Goal: Information Seeking & Learning: Learn about a topic

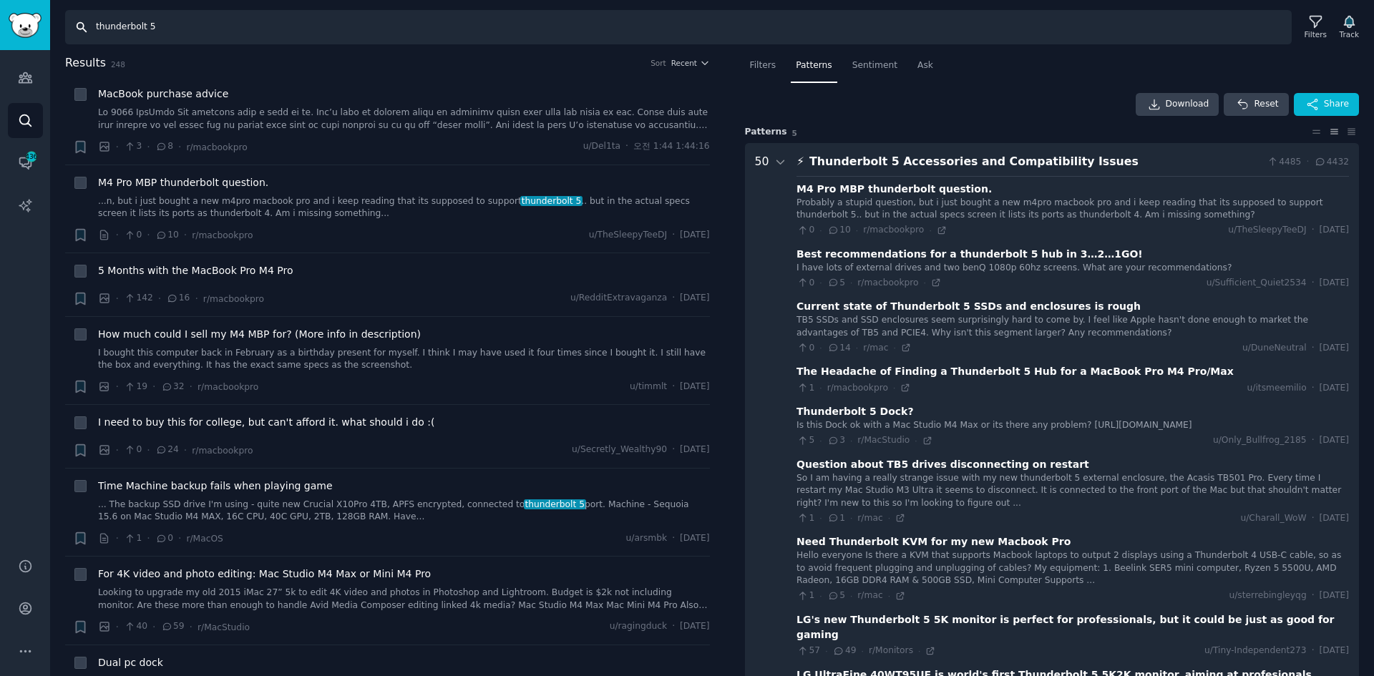
click at [203, 30] on input "thunderbolt 5" at bounding box center [678, 27] width 1227 height 34
click at [775, 158] on icon at bounding box center [781, 162] width 13 height 13
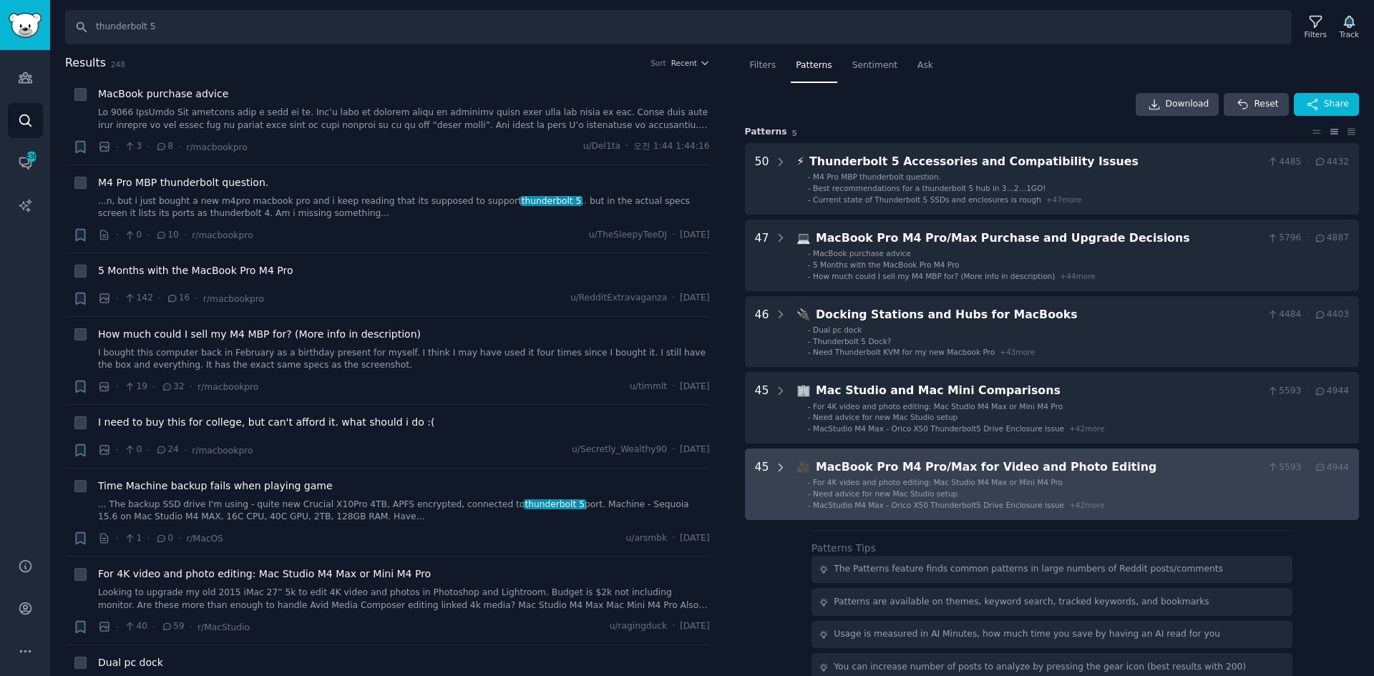
click at [782, 467] on icon at bounding box center [781, 468] width 13 height 13
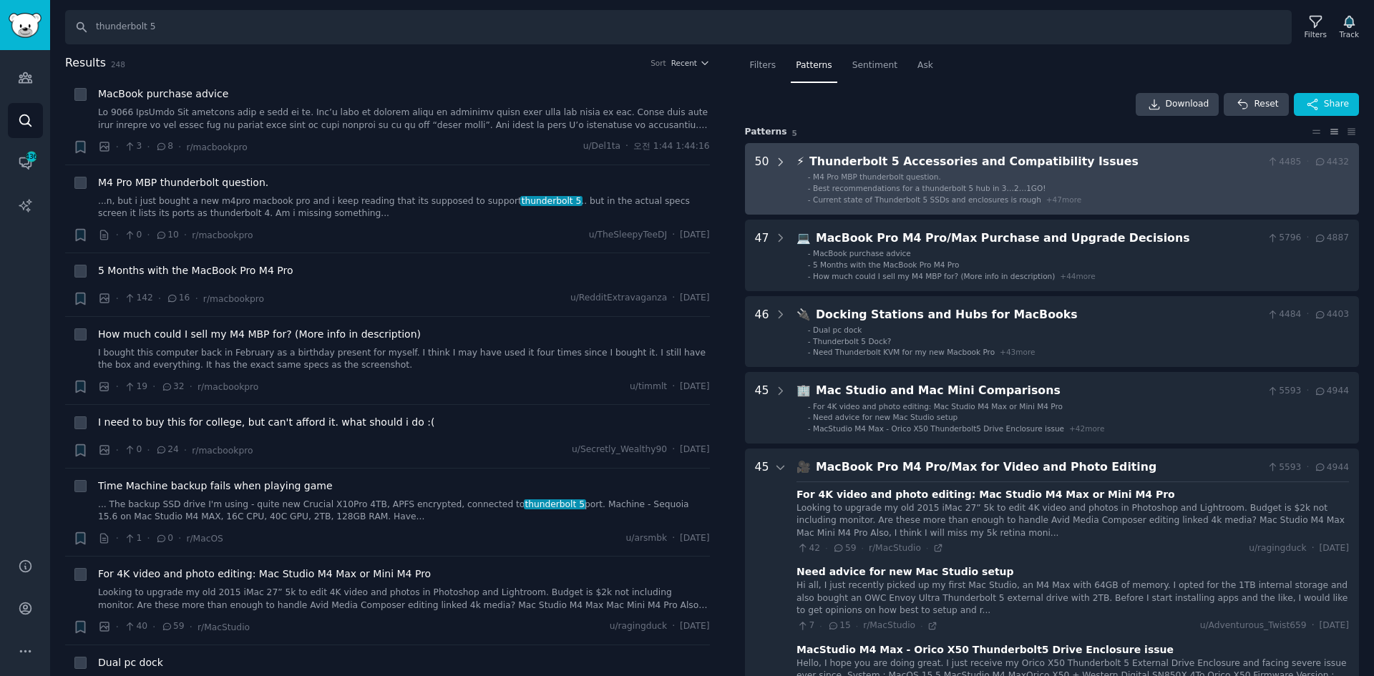
click at [784, 156] on icon at bounding box center [781, 162] width 13 height 13
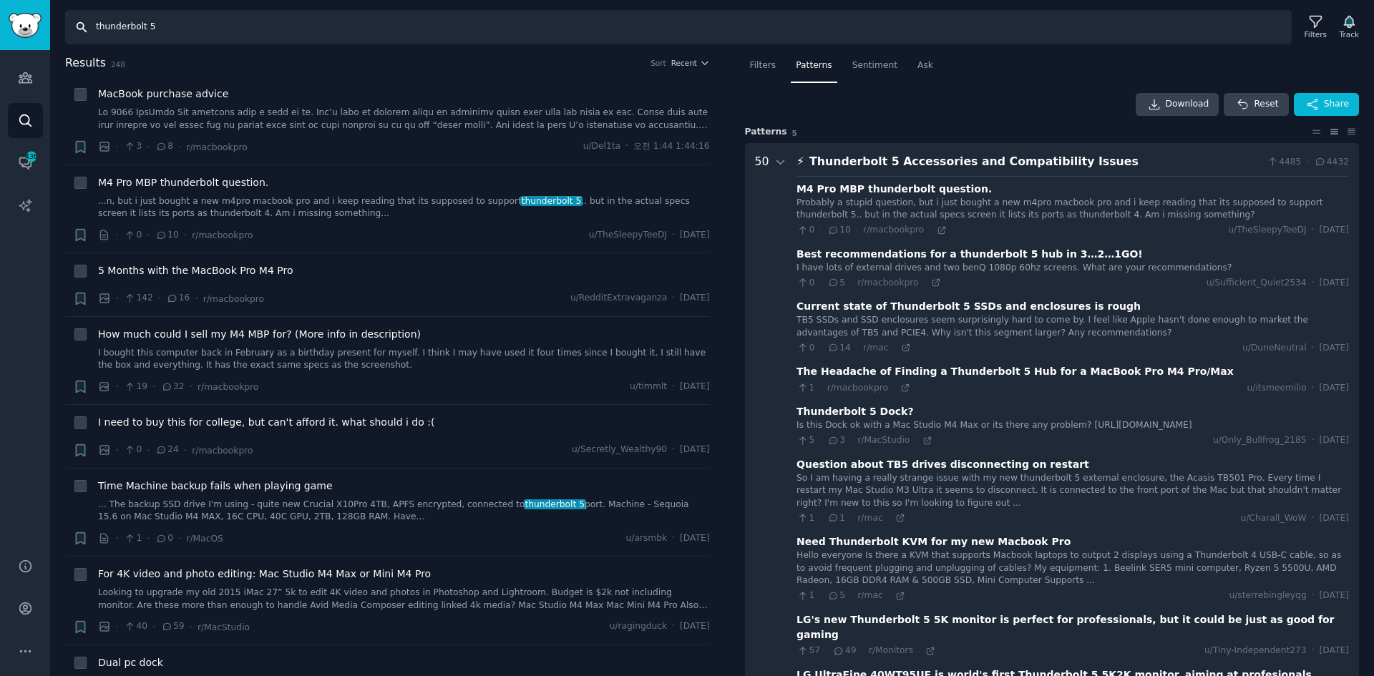
click at [435, 24] on input "thunderbolt 5" at bounding box center [678, 27] width 1227 height 34
type input "thunderbolt 4 5"
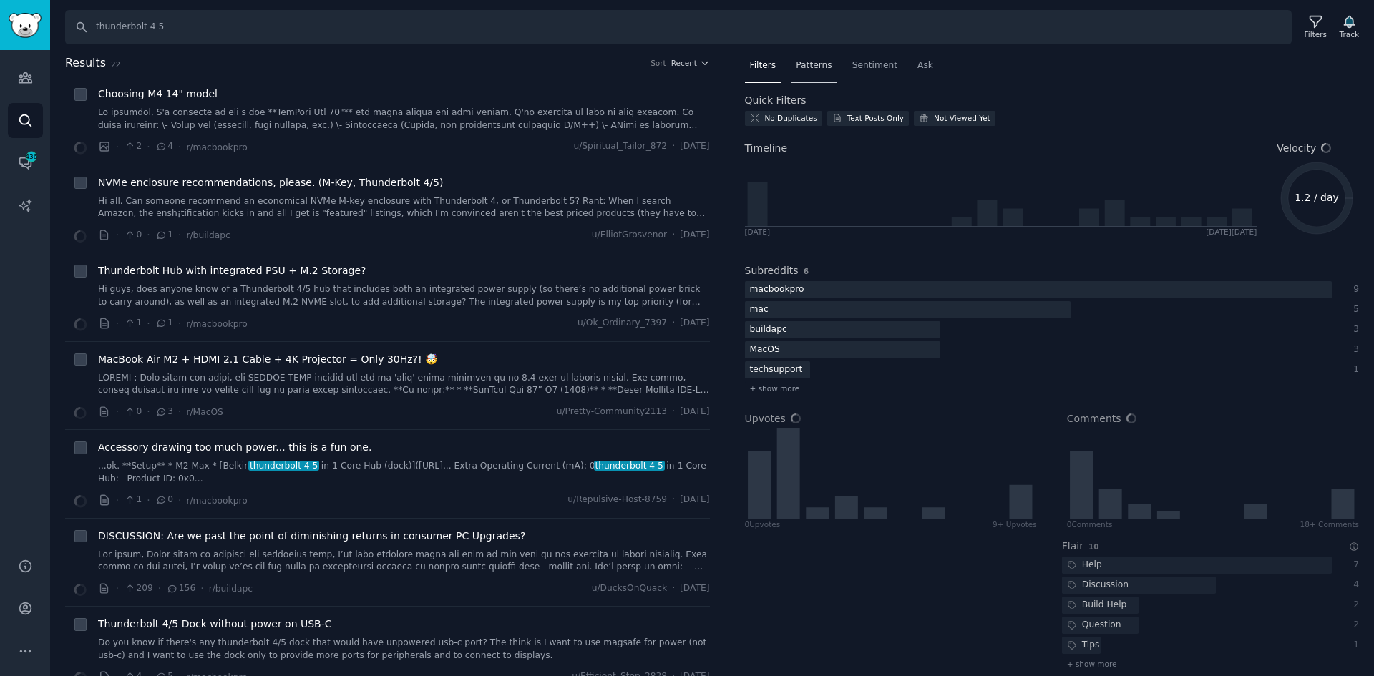
click at [810, 57] on div "Patterns" at bounding box center [814, 68] width 46 height 29
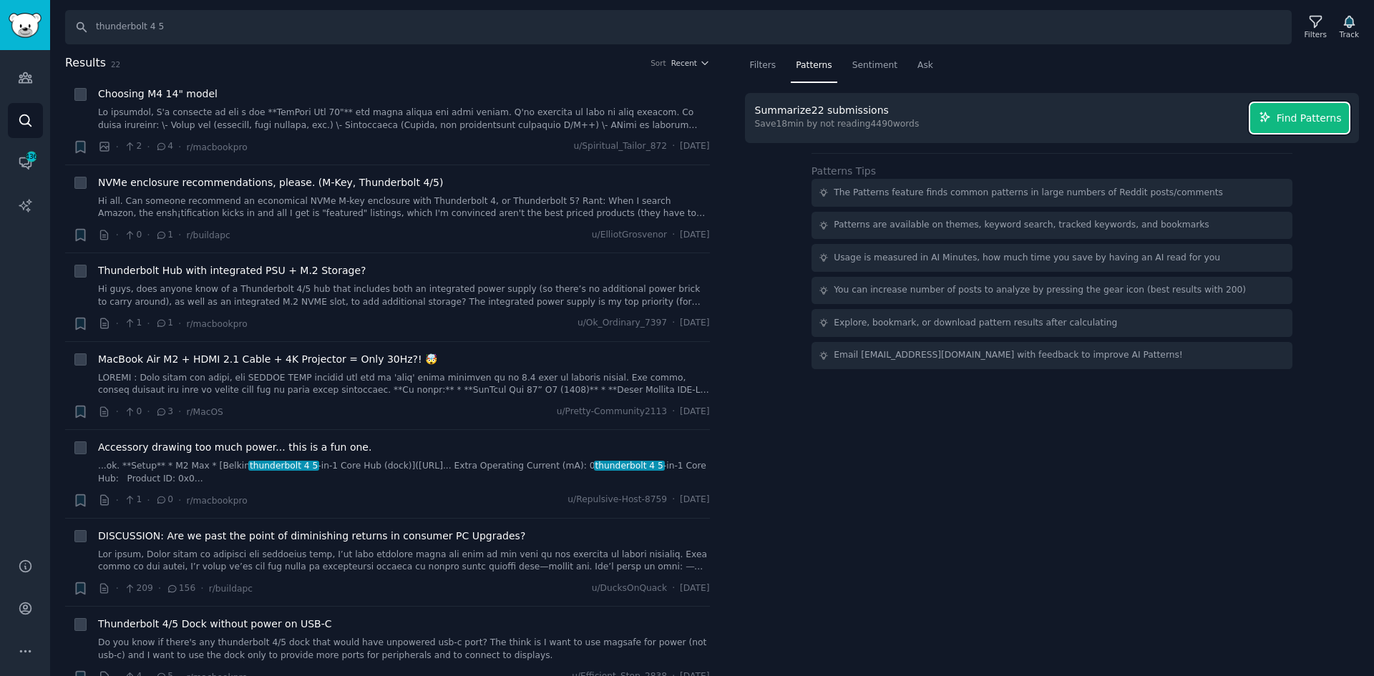
click at [1331, 118] on span "Find Patterns" at bounding box center [1309, 118] width 65 height 15
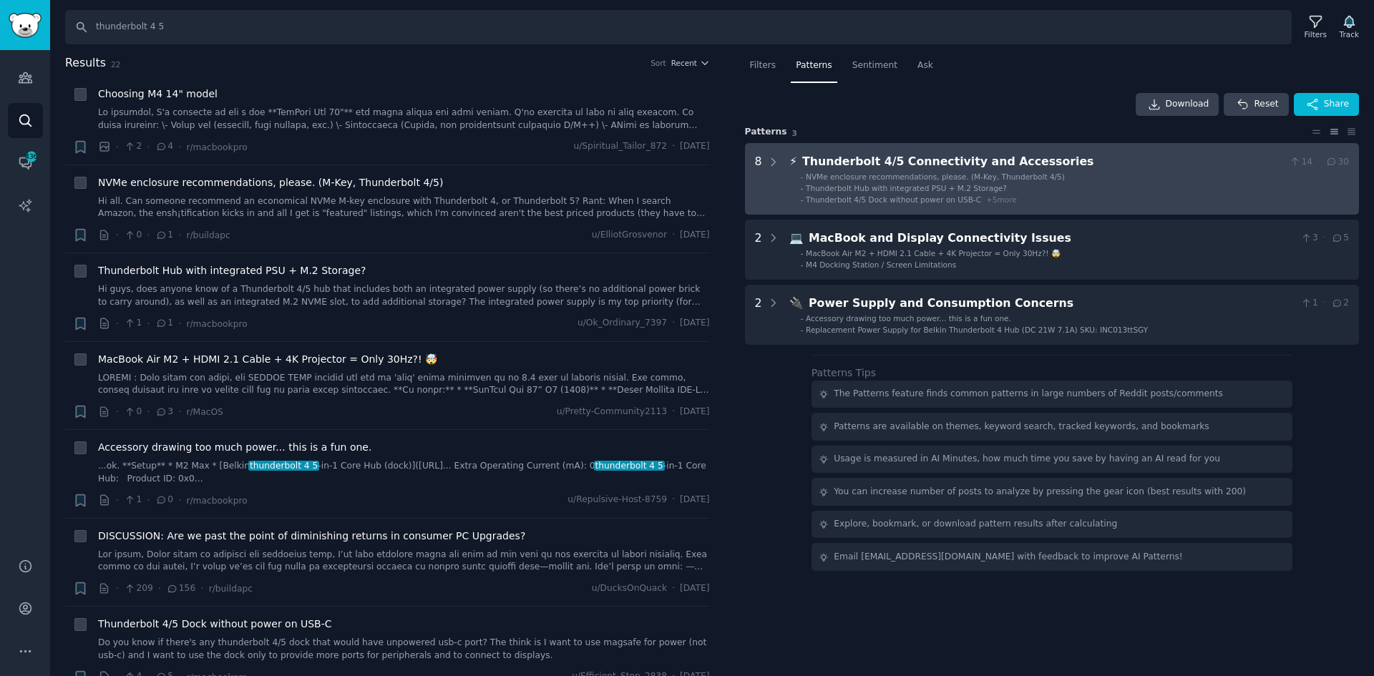
click at [762, 157] on div "8" at bounding box center [767, 179] width 25 height 52
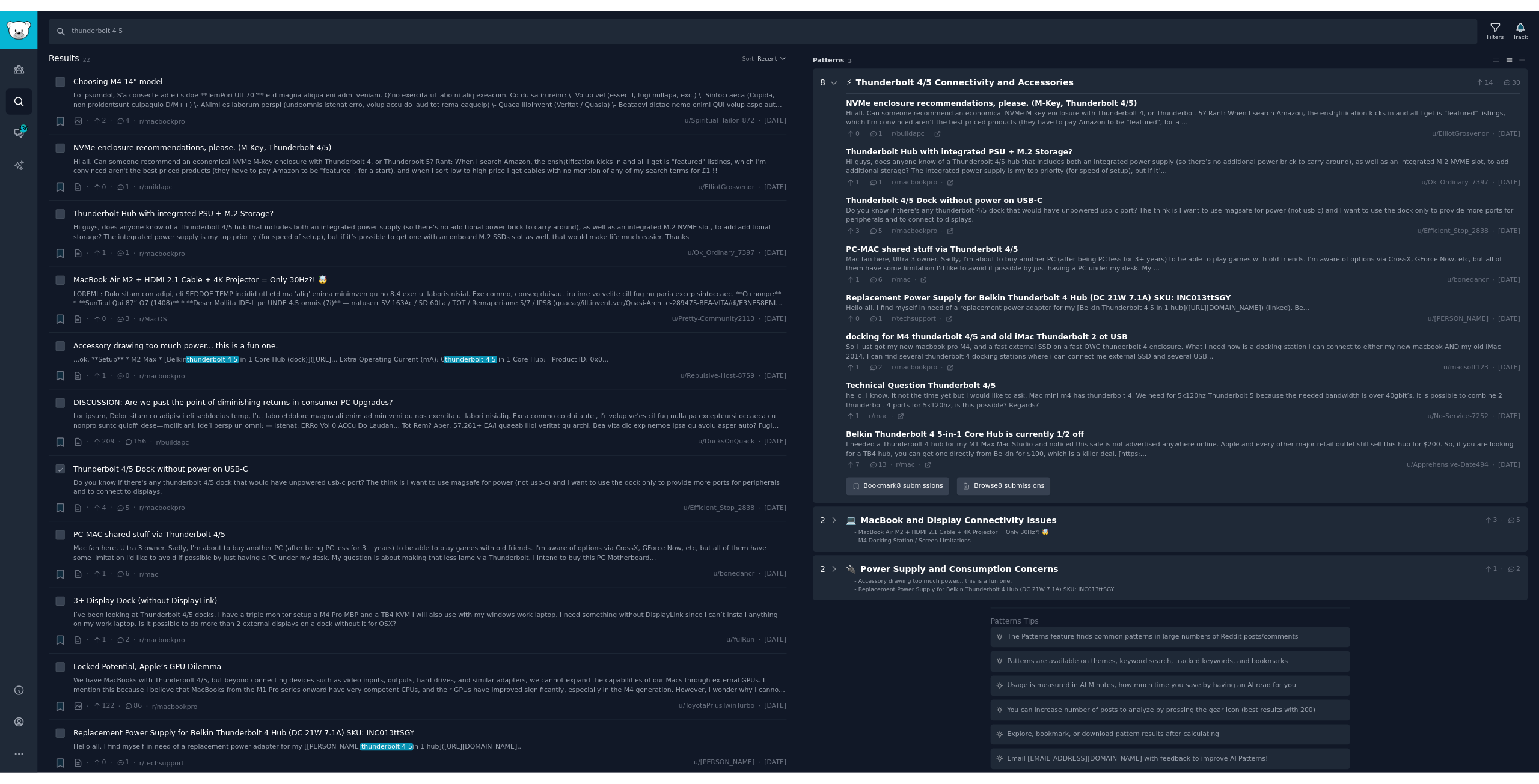
scroll to position [65, 0]
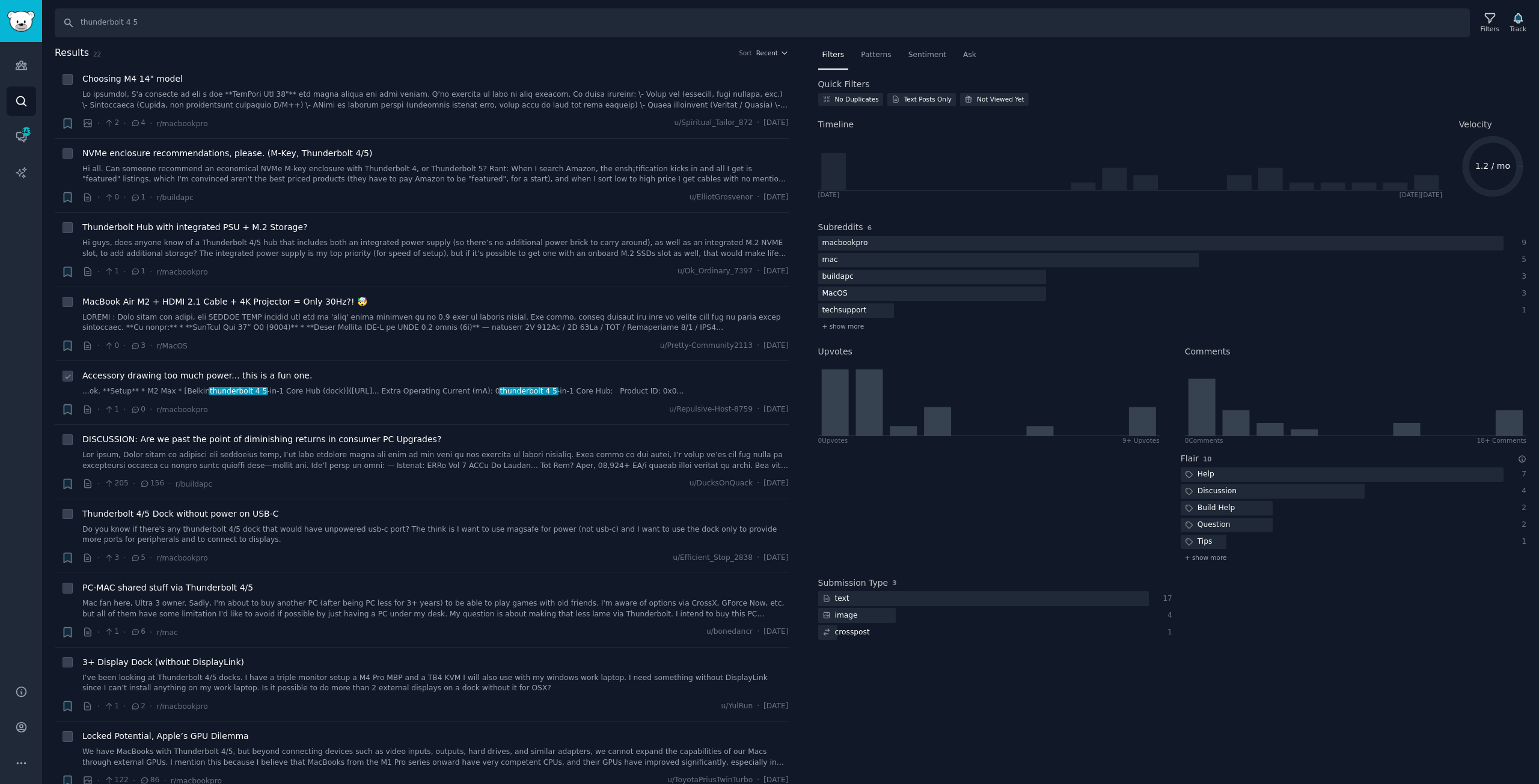
click at [530, 409] on div "· 1 · 0 · r/macbookpro u/Repulsive-Host-8759 · Mon 2025. 5. 5." at bounding box center [435, 409] width 706 height 13
click at [187, 24] on input "thunderbolt 4 5" at bounding box center [762, 23] width 1415 height 29
drag, startPoint x: 228, startPoint y: 22, endPoint x: 0, endPoint y: 21, distance: 228.0
click at [0, 21] on div "Audiences Search Conversations 443 AI Reports Help Account More Search thunderb…" at bounding box center [769, 392] width 1539 height 784
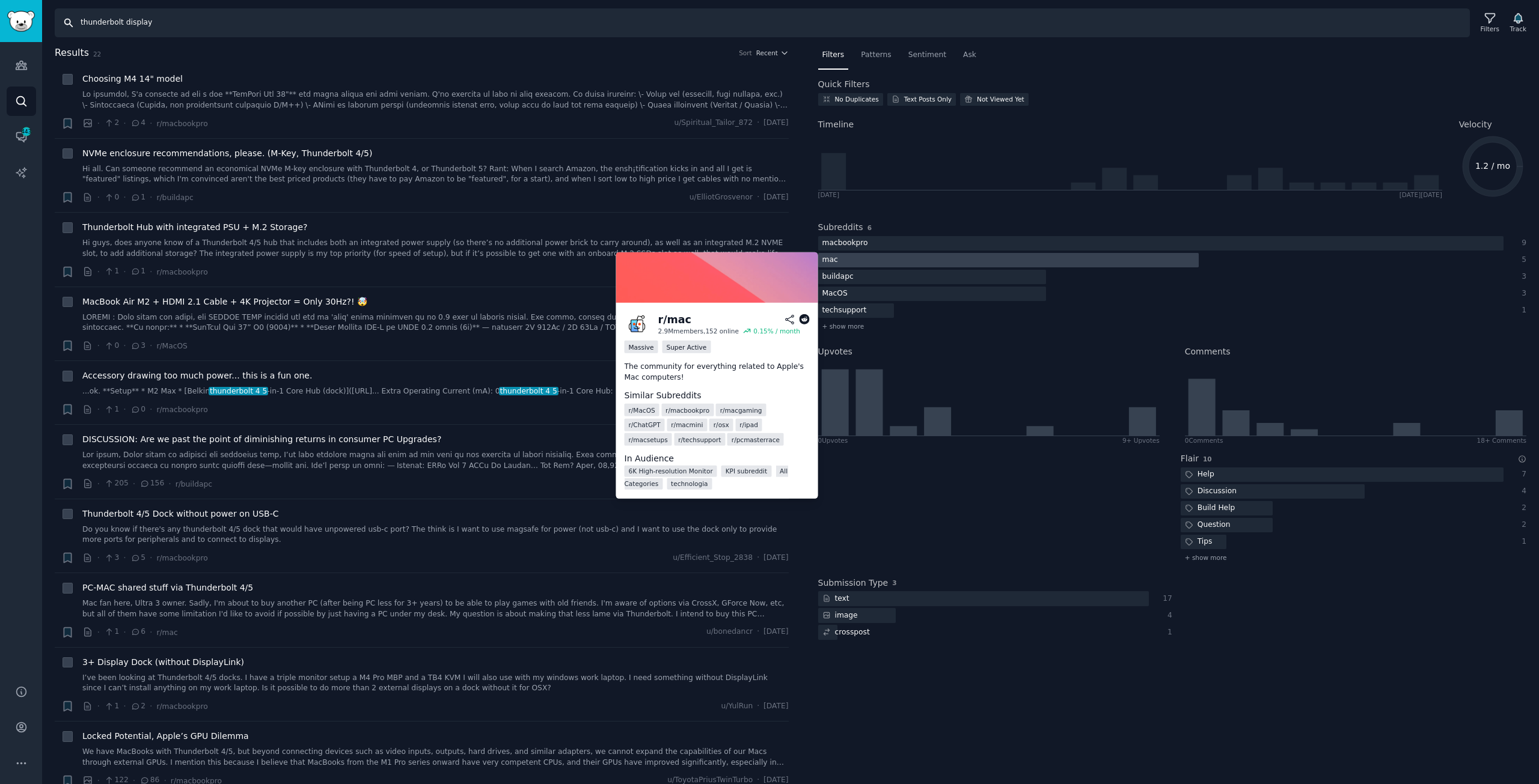
type input "thunderbolt display"
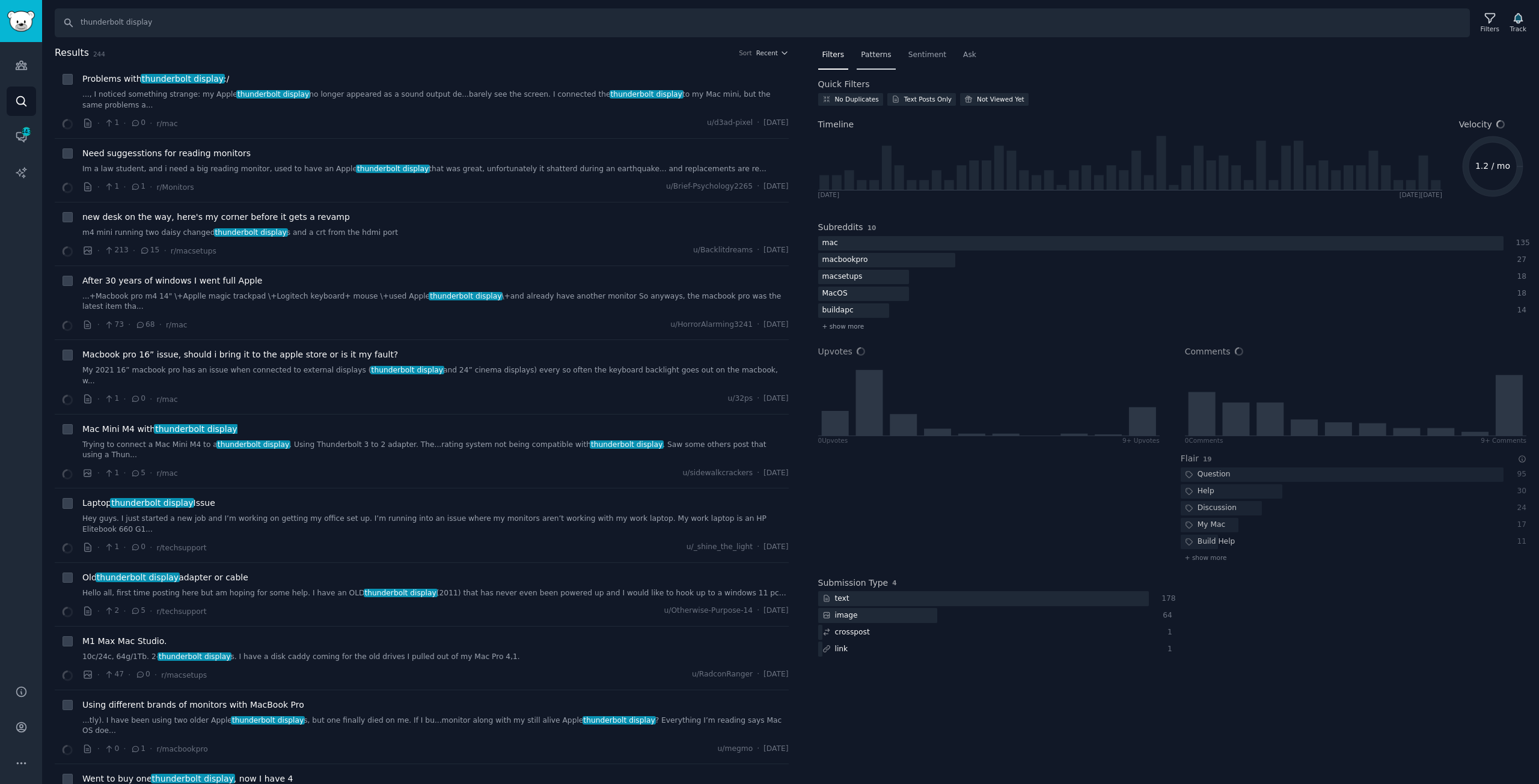
click at [873, 55] on span "Patterns" at bounding box center [876, 55] width 30 height 11
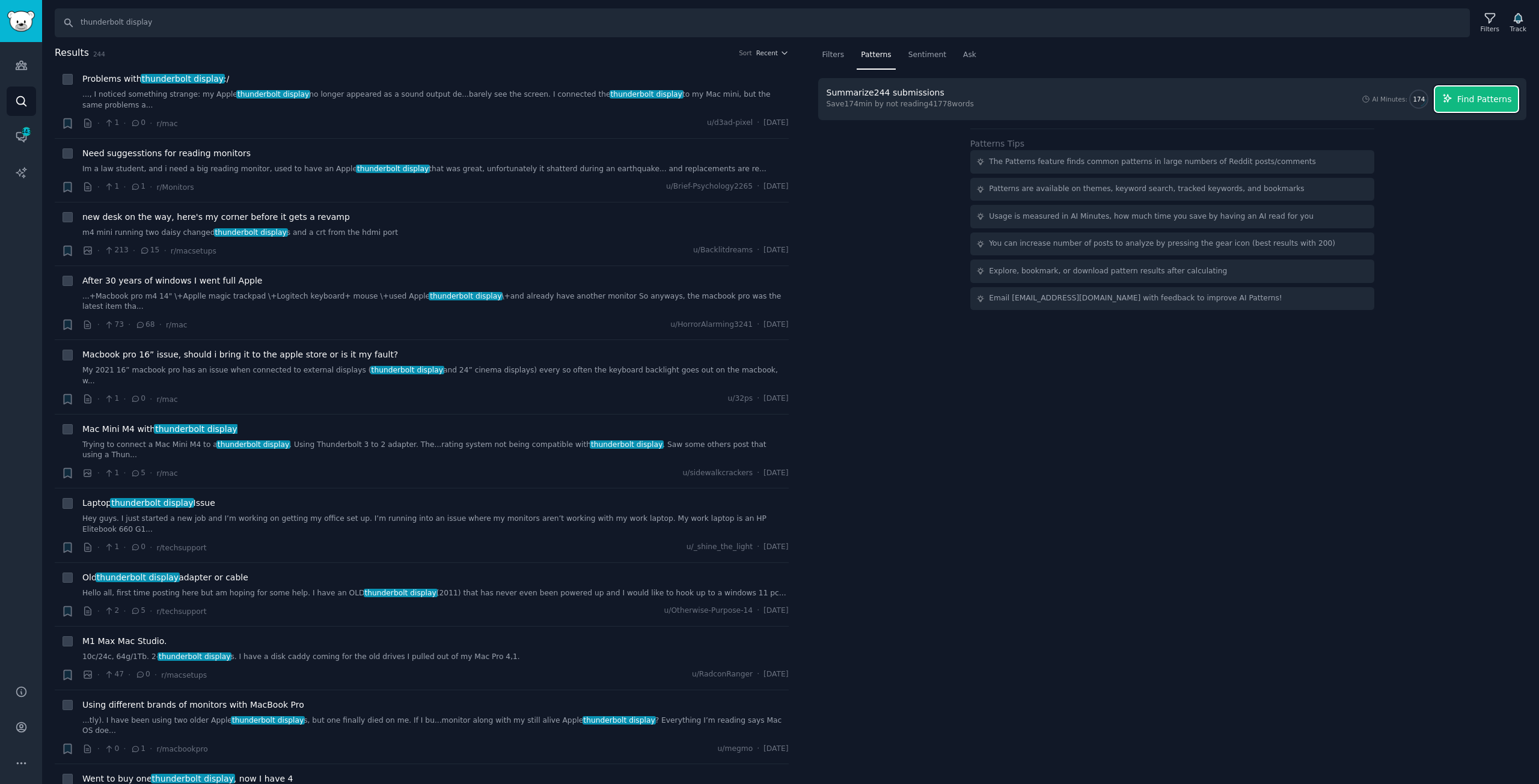
click at [1482, 101] on span "Find Patterns" at bounding box center [1484, 99] width 55 height 13
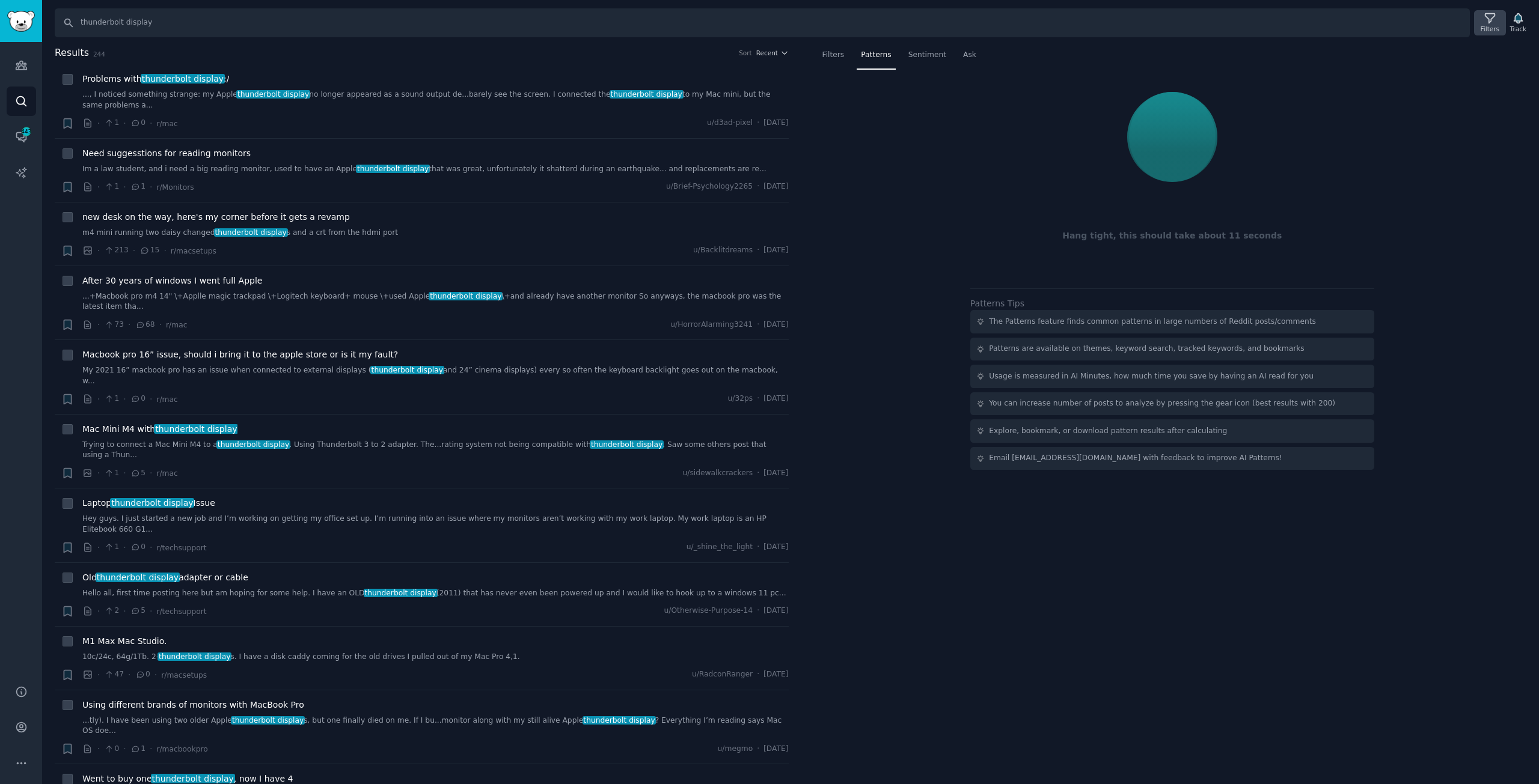
click at [1492, 18] on icon at bounding box center [1489, 18] width 13 height 13
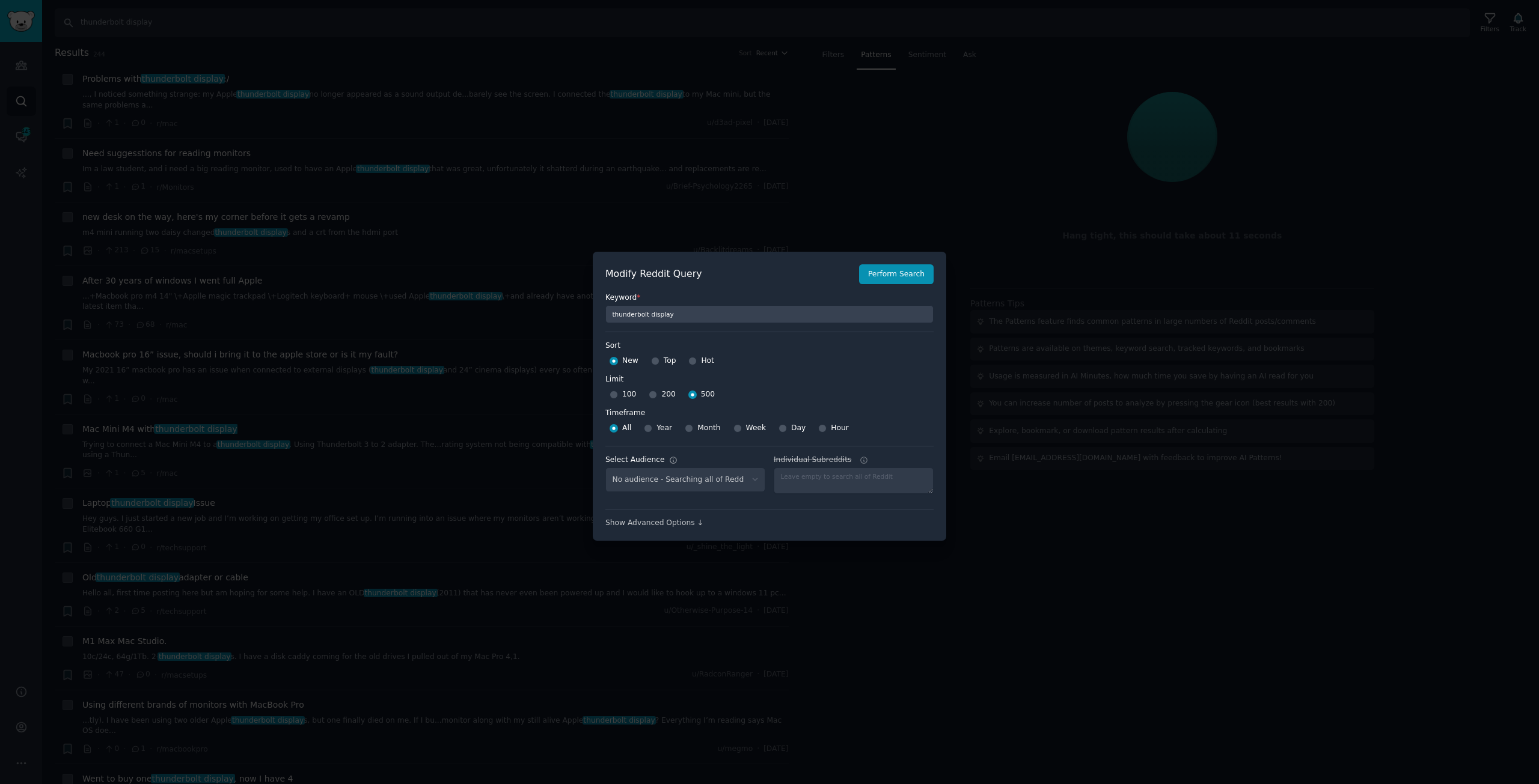
select select "7700d36986"
click at [903, 610] on div at bounding box center [769, 392] width 1539 height 784
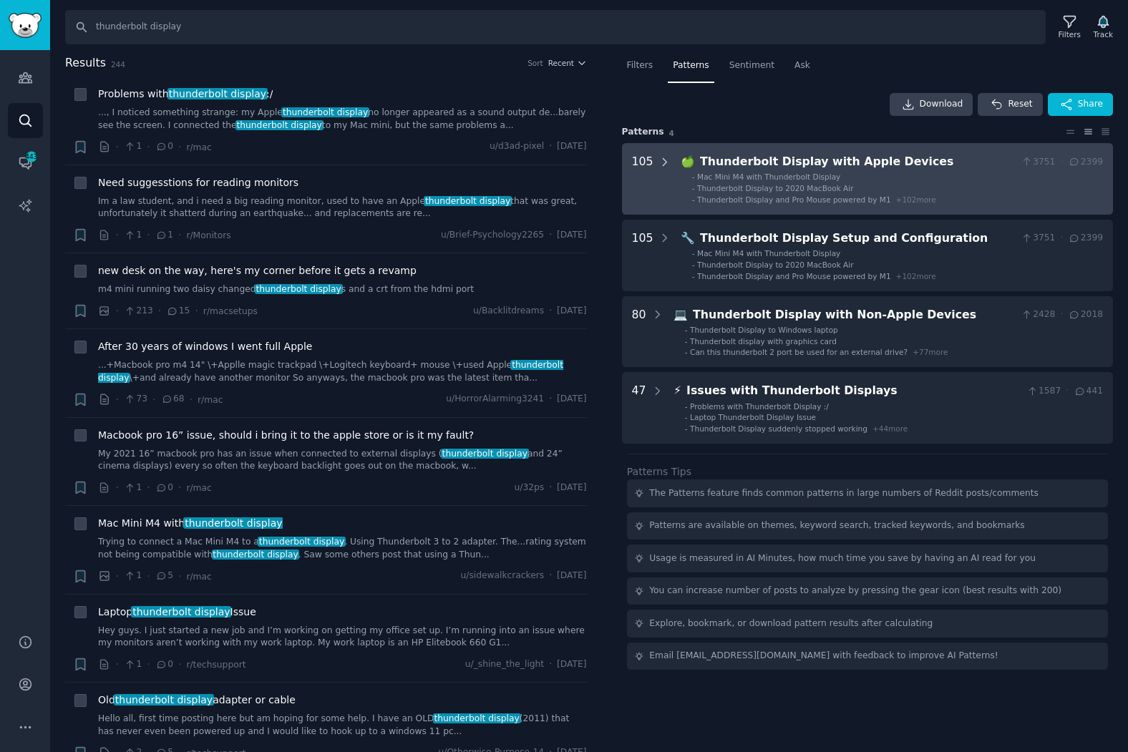
click at [661, 161] on icon at bounding box center [665, 162] width 13 height 13
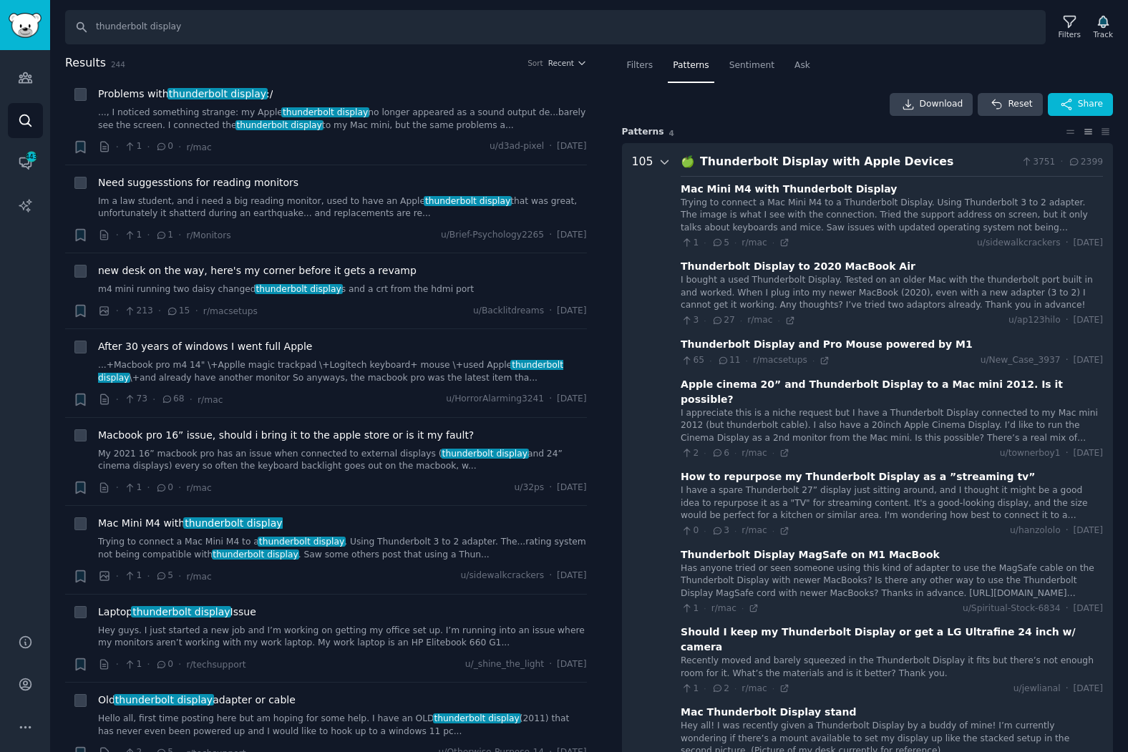
click at [660, 166] on icon at bounding box center [665, 162] width 13 height 13
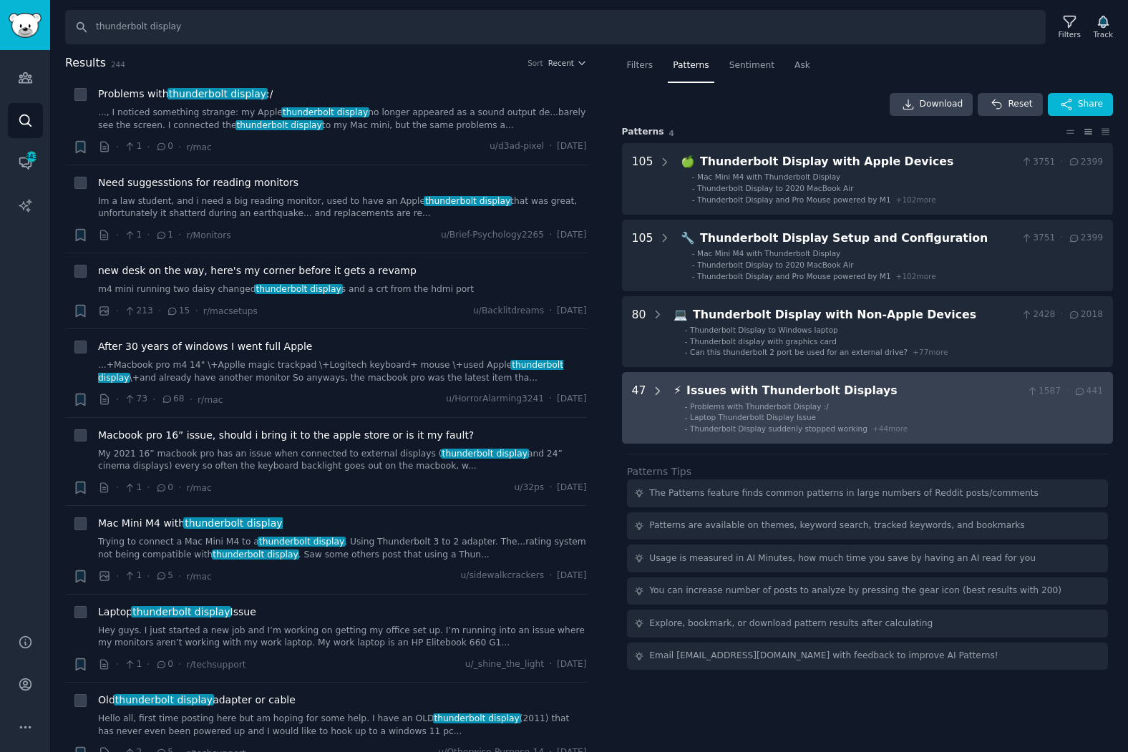
click at [659, 389] on icon at bounding box center [657, 391] width 13 height 13
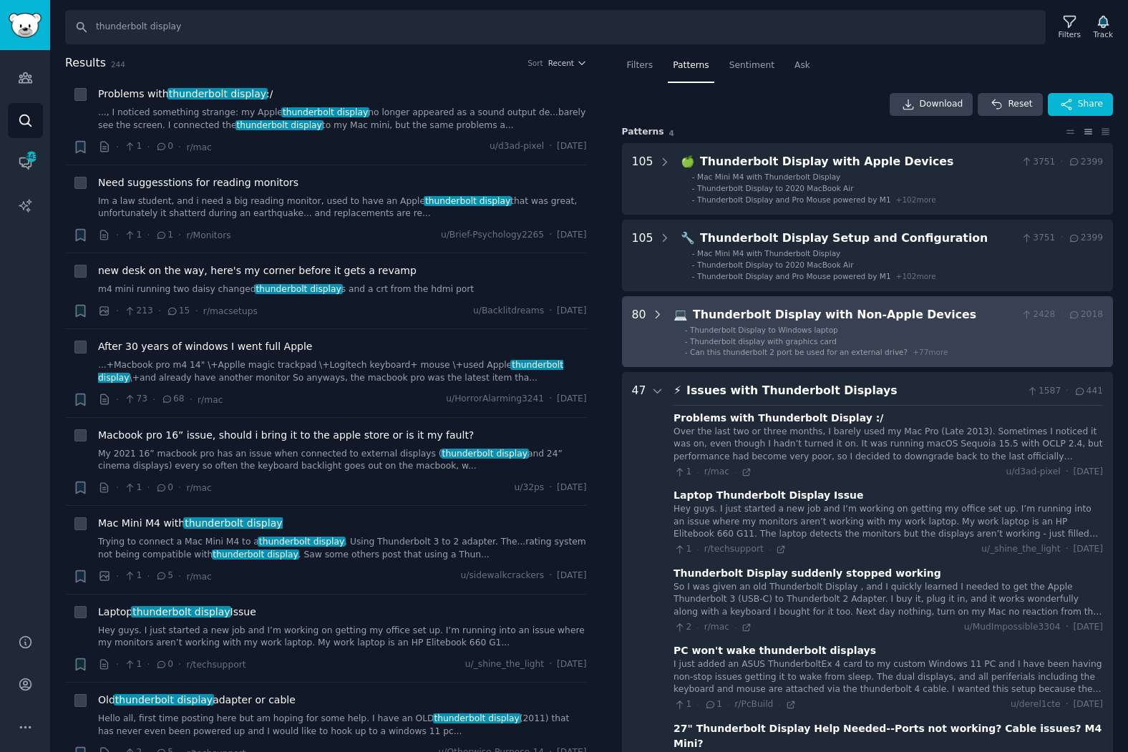
click at [656, 306] on div at bounding box center [657, 332] width 13 height 52
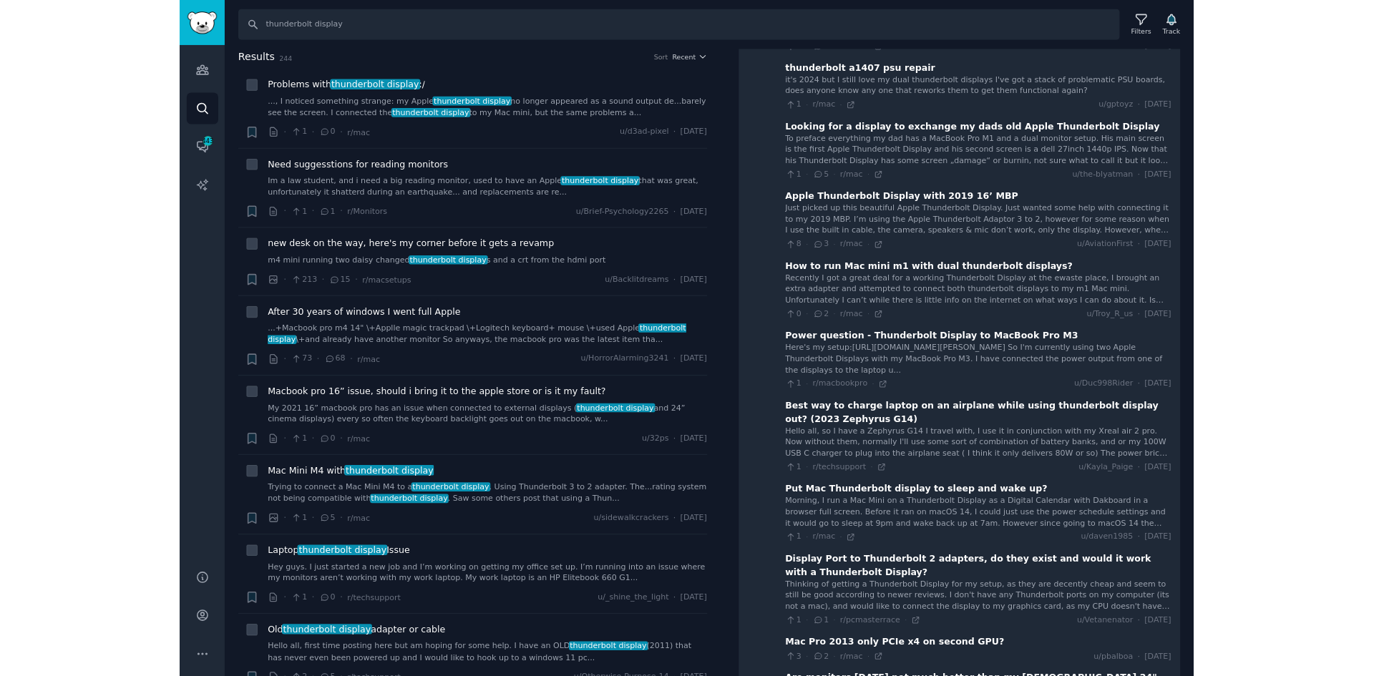
scroll to position [2103, 0]
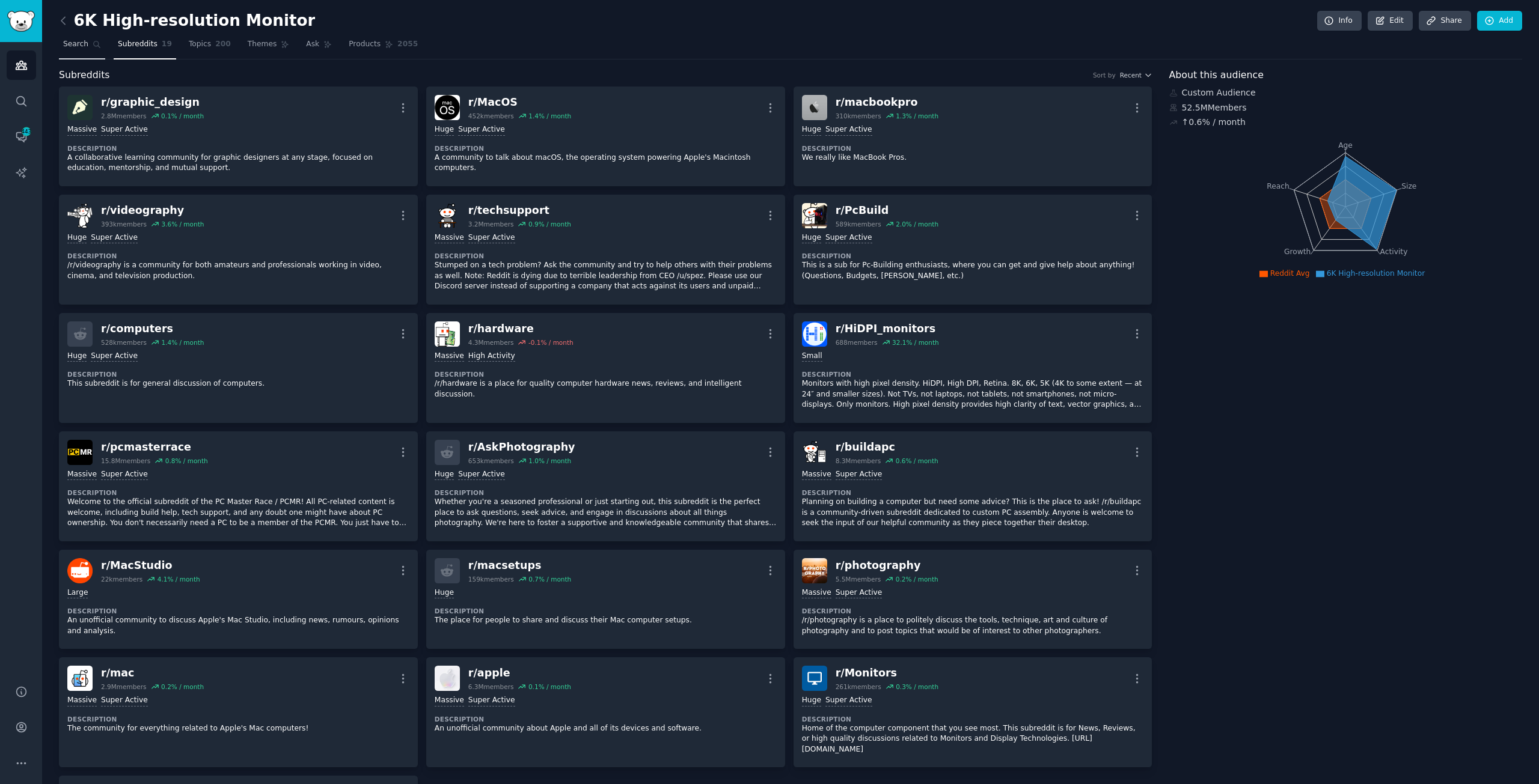
click at [81, 41] on span "Search" at bounding box center [76, 44] width 25 height 11
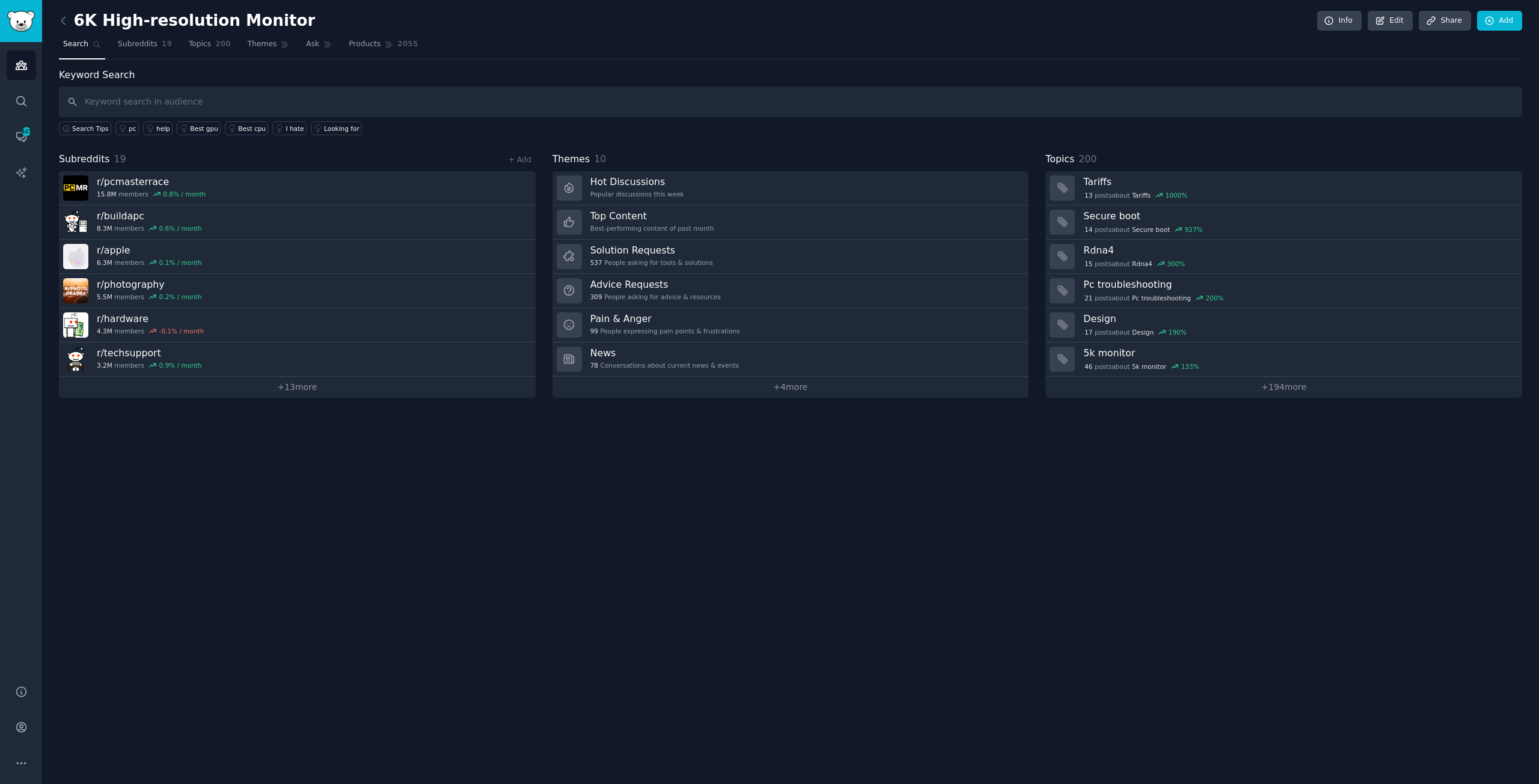
click at [543, 107] on input "text" at bounding box center [790, 102] width 1463 height 31
click at [306, 39] on span "Ask" at bounding box center [312, 44] width 13 height 11
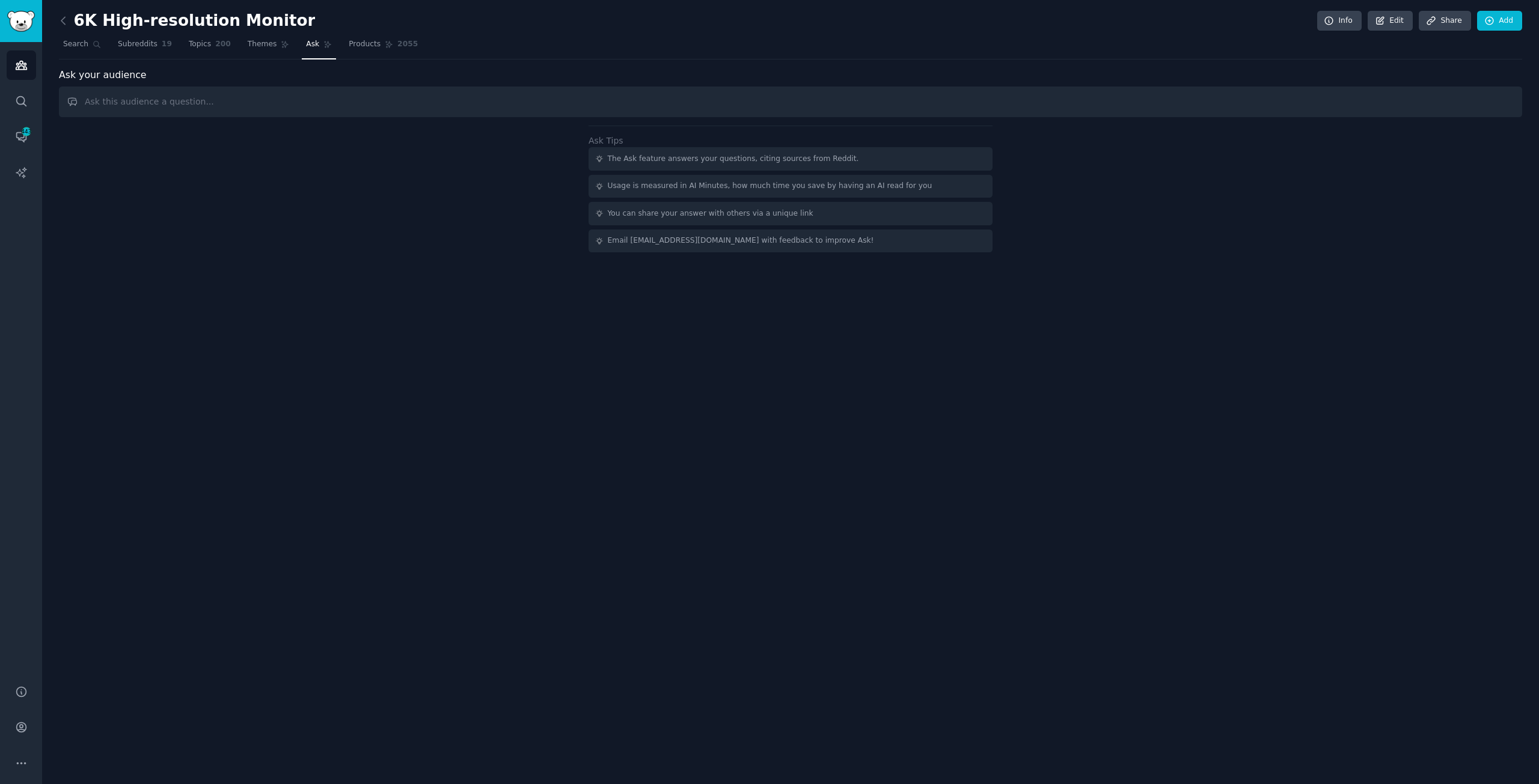
click at [120, 97] on input "text" at bounding box center [790, 102] width 1463 height 31
type input "t"
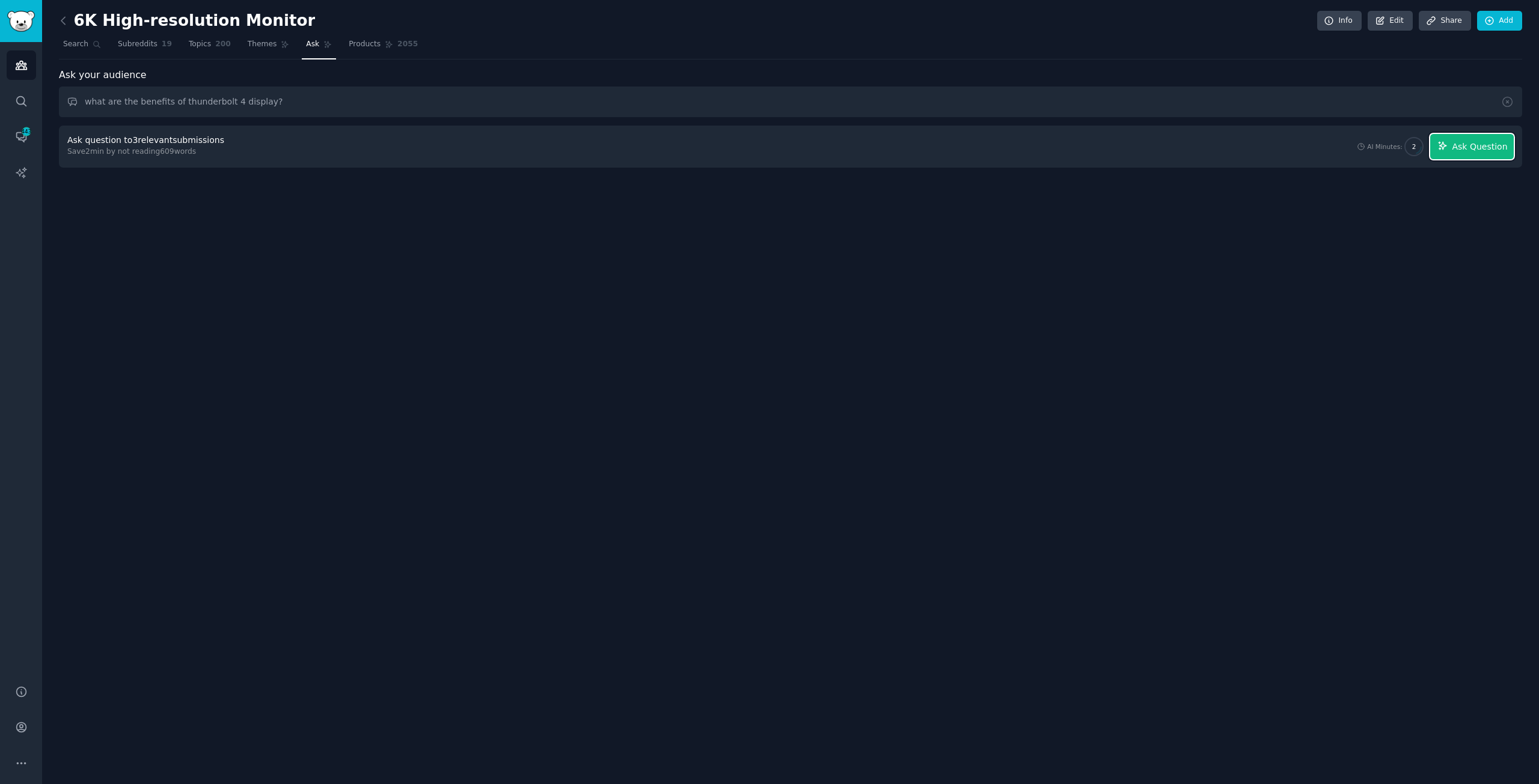
click at [1492, 144] on span "Ask Question" at bounding box center [1479, 147] width 55 height 13
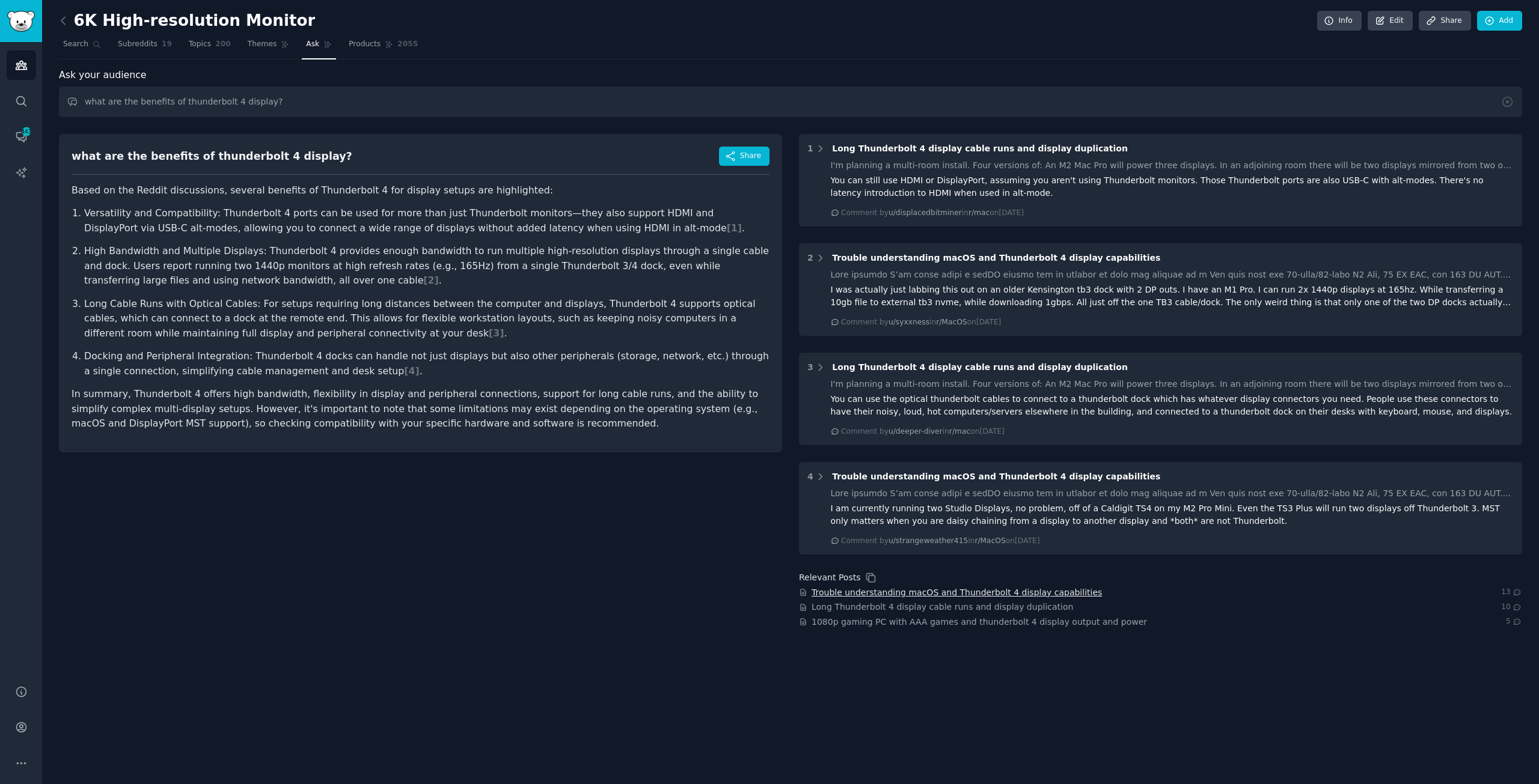
click at [953, 592] on span "Trouble understanding macOS and Thunderbolt 4 display capabilities" at bounding box center [956, 593] width 291 height 13
drag, startPoint x: 321, startPoint y: 101, endPoint x: 136, endPoint y: 90, distance: 185.3
click at [0, 65] on div "Audiences Search Conversations 443 AI Reports Help Account More 6K High-resolut…" at bounding box center [769, 392] width 1539 height 784
type input "i"
type input "what are the expectations on thunderbolt 5 display?"
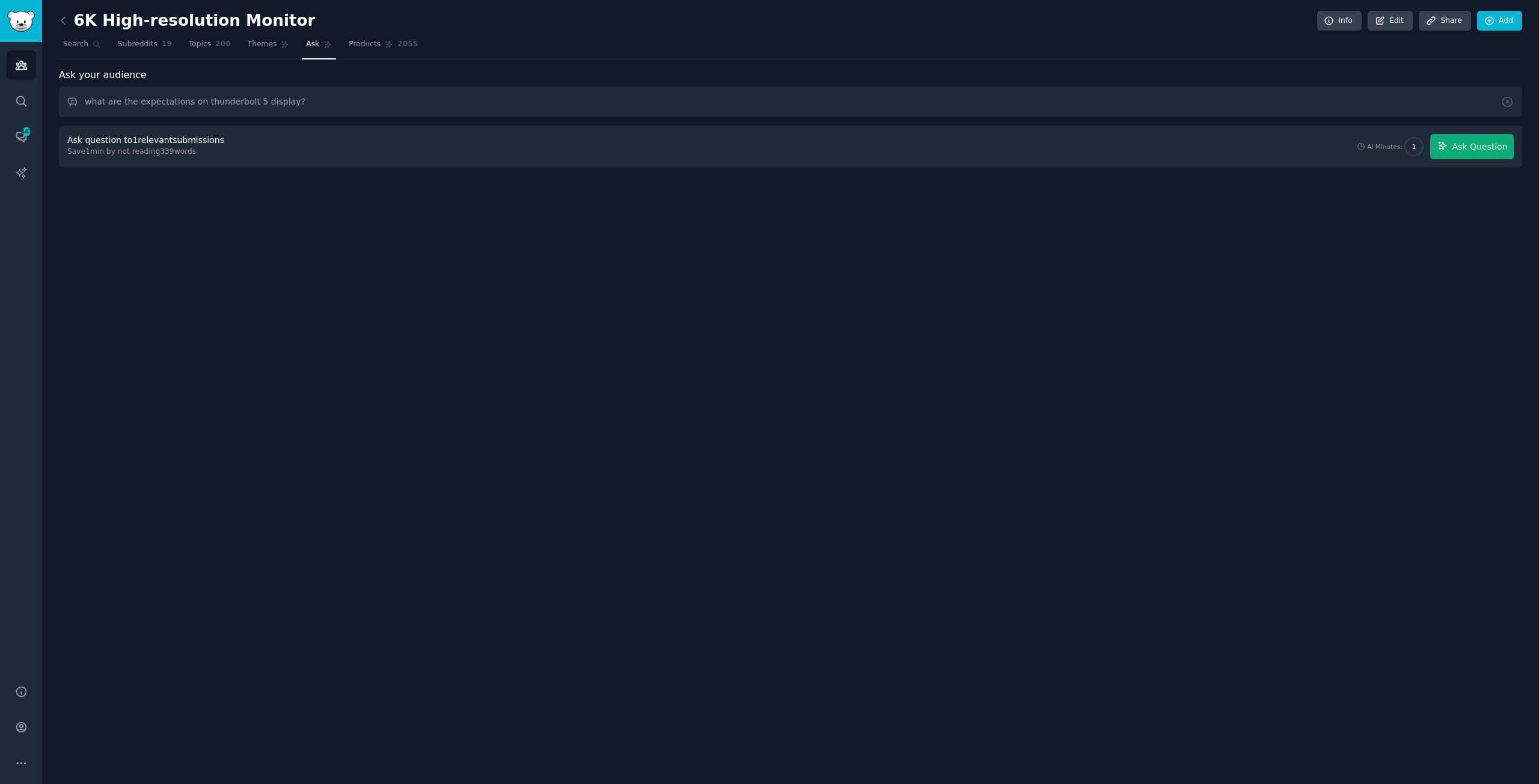
click at [388, 149] on div "Ask question to 1 relevant submissions Save 1 min by not reading 339 words AI M…" at bounding box center [790, 147] width 1446 height 25
click at [1479, 141] on span "Ask Question" at bounding box center [1479, 147] width 55 height 13
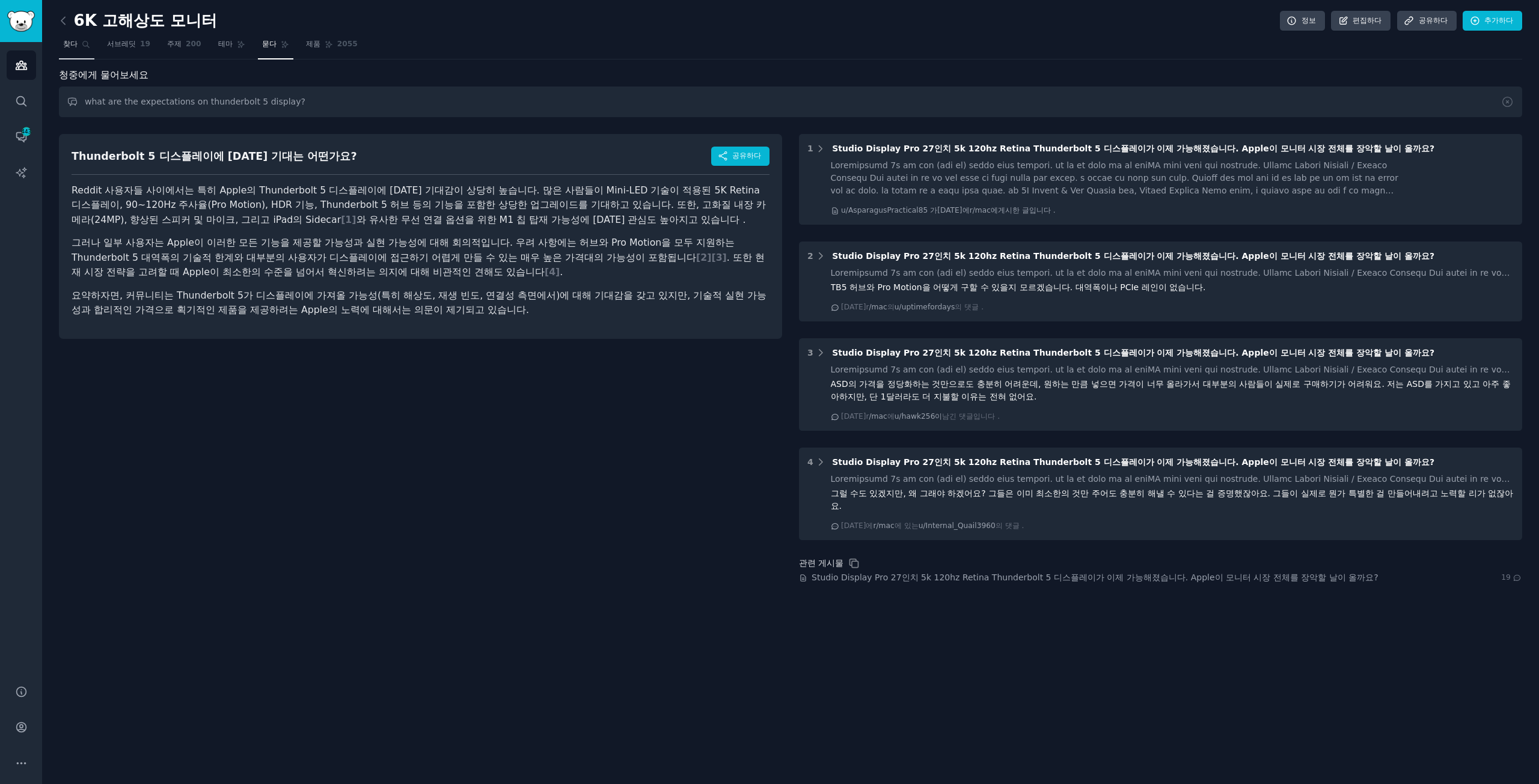
click at [63, 39] on font "찾다" at bounding box center [70, 44] width 14 height 8
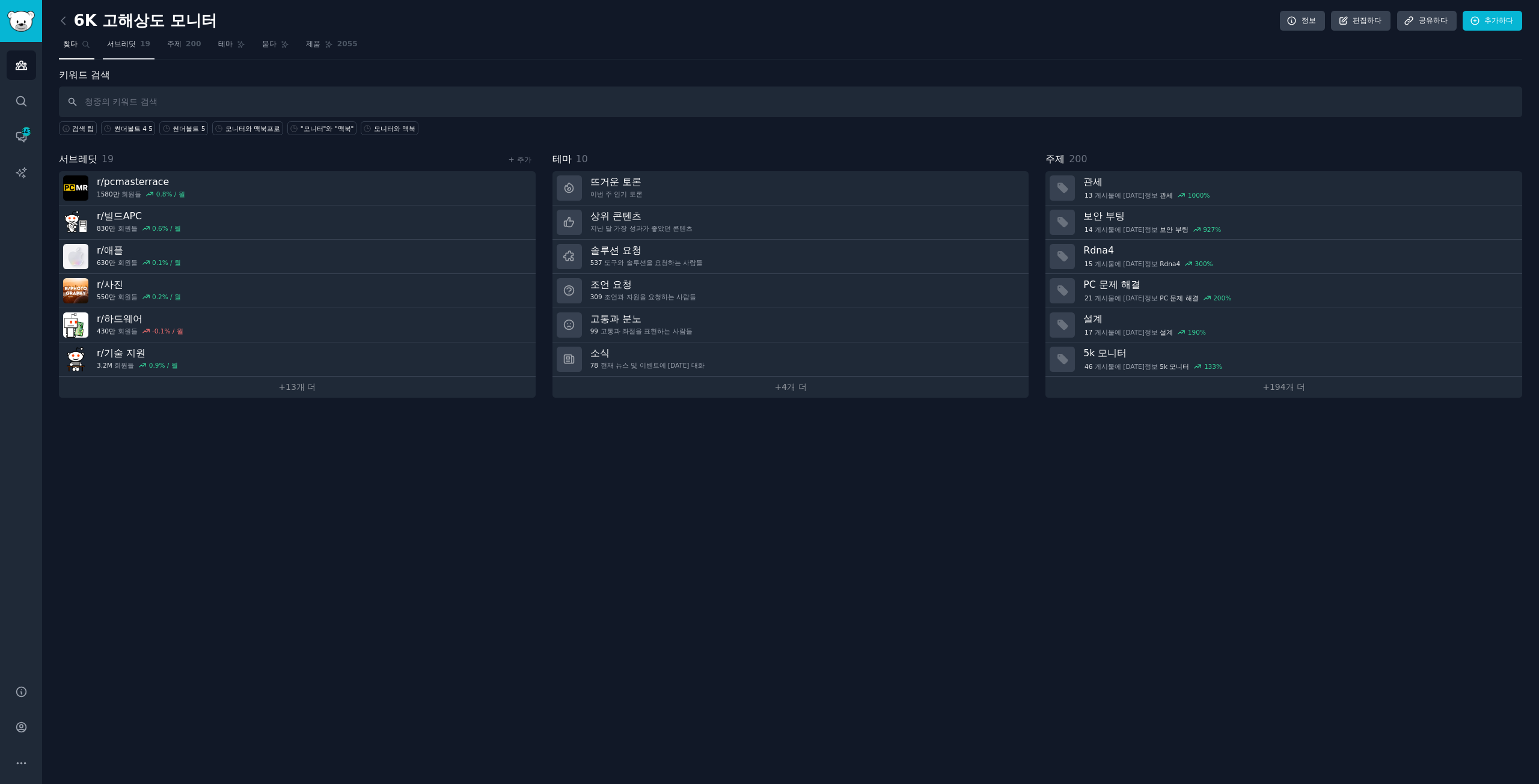
click at [113, 41] on font "서브레딧" at bounding box center [121, 44] width 29 height 8
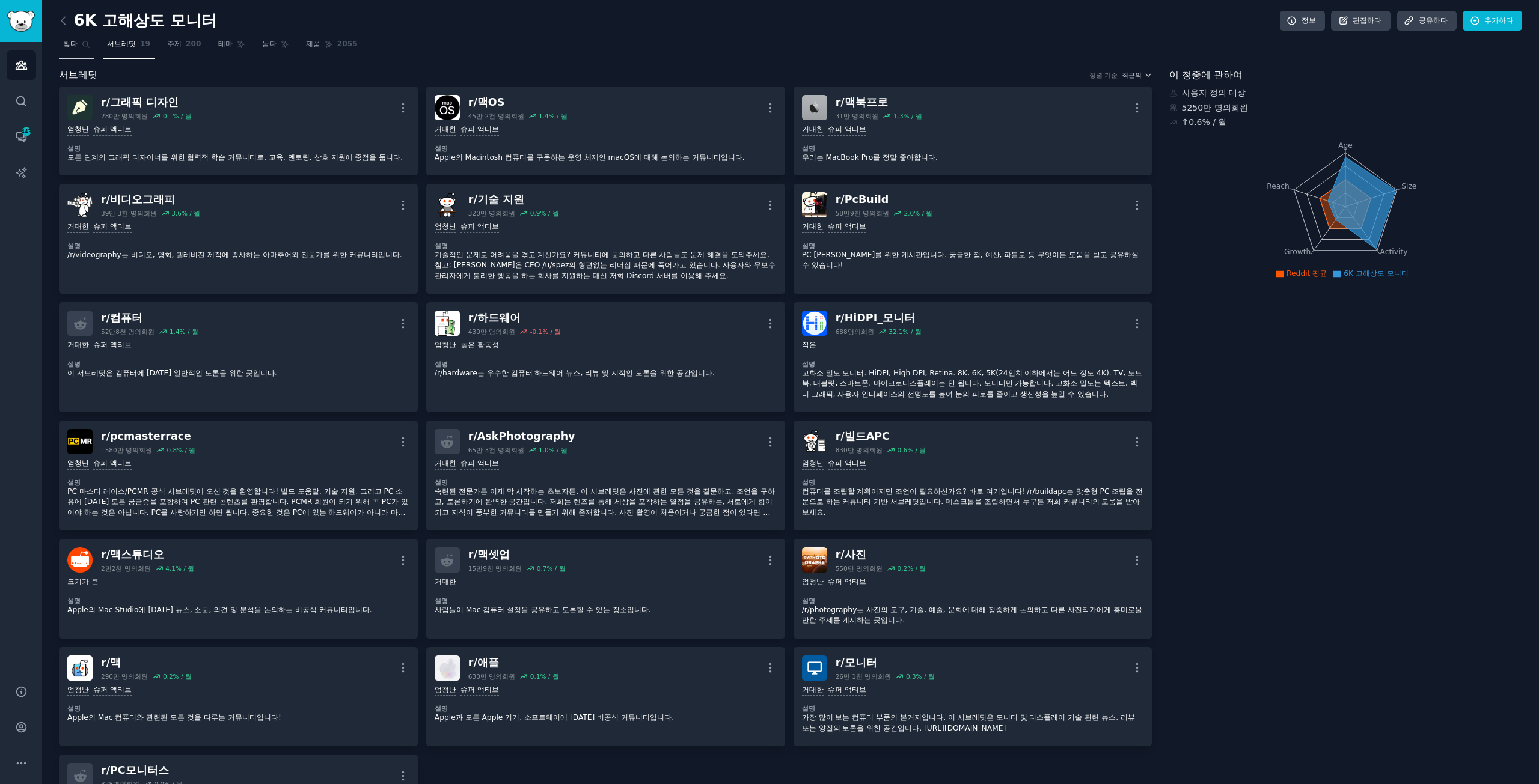
click at [72, 45] on font "찾다" at bounding box center [70, 44] width 14 height 8
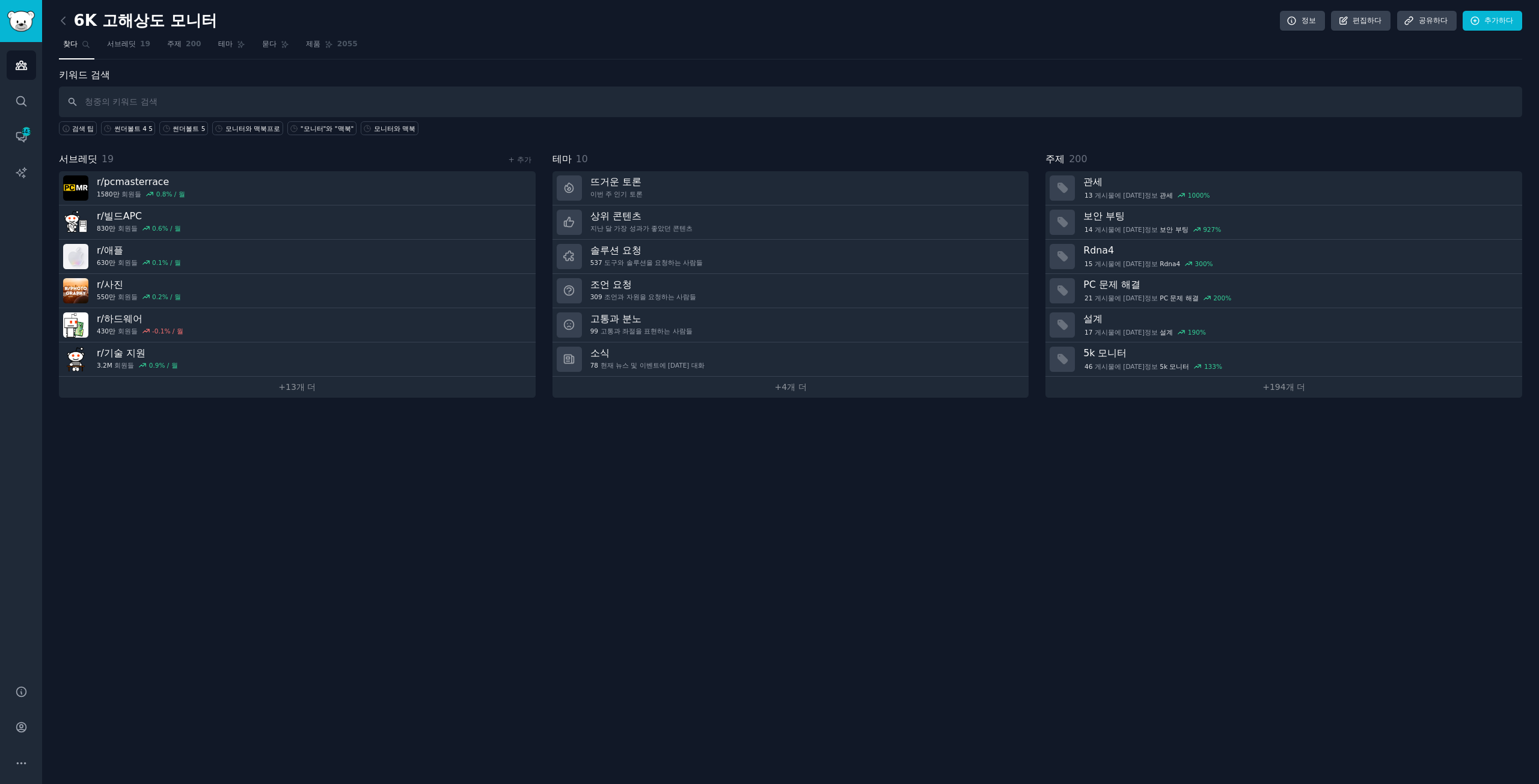
click at [139, 103] on input "text" at bounding box center [790, 102] width 1463 height 31
click at [191, 125] on font "썬더볼트 5" at bounding box center [188, 128] width 33 height 8
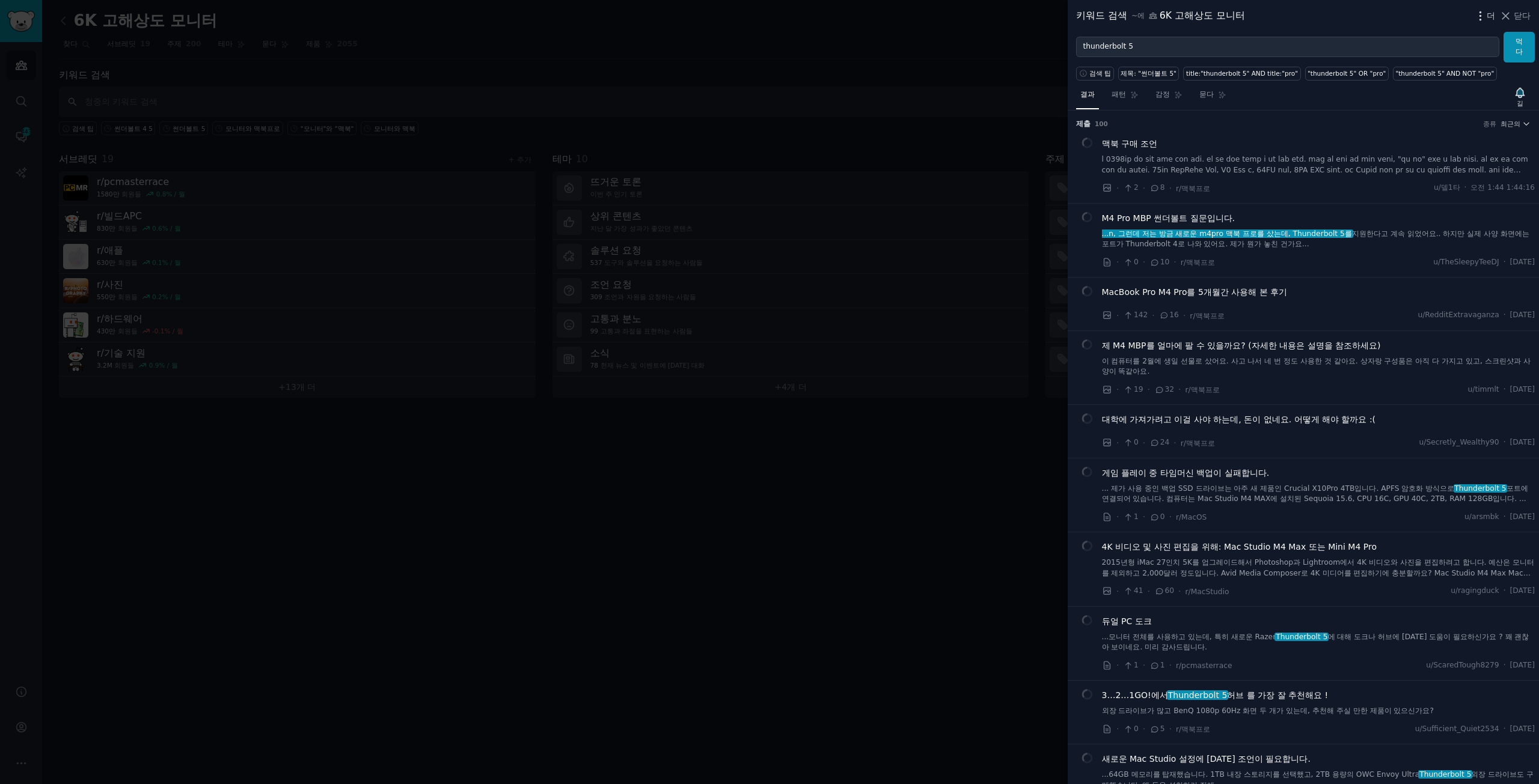
click at [1482, 17] on icon "button" at bounding box center [1479, 15] width 13 height 13
click at [1372, 49] on link "고급 검색" at bounding box center [1385, 50] width 164 height 25
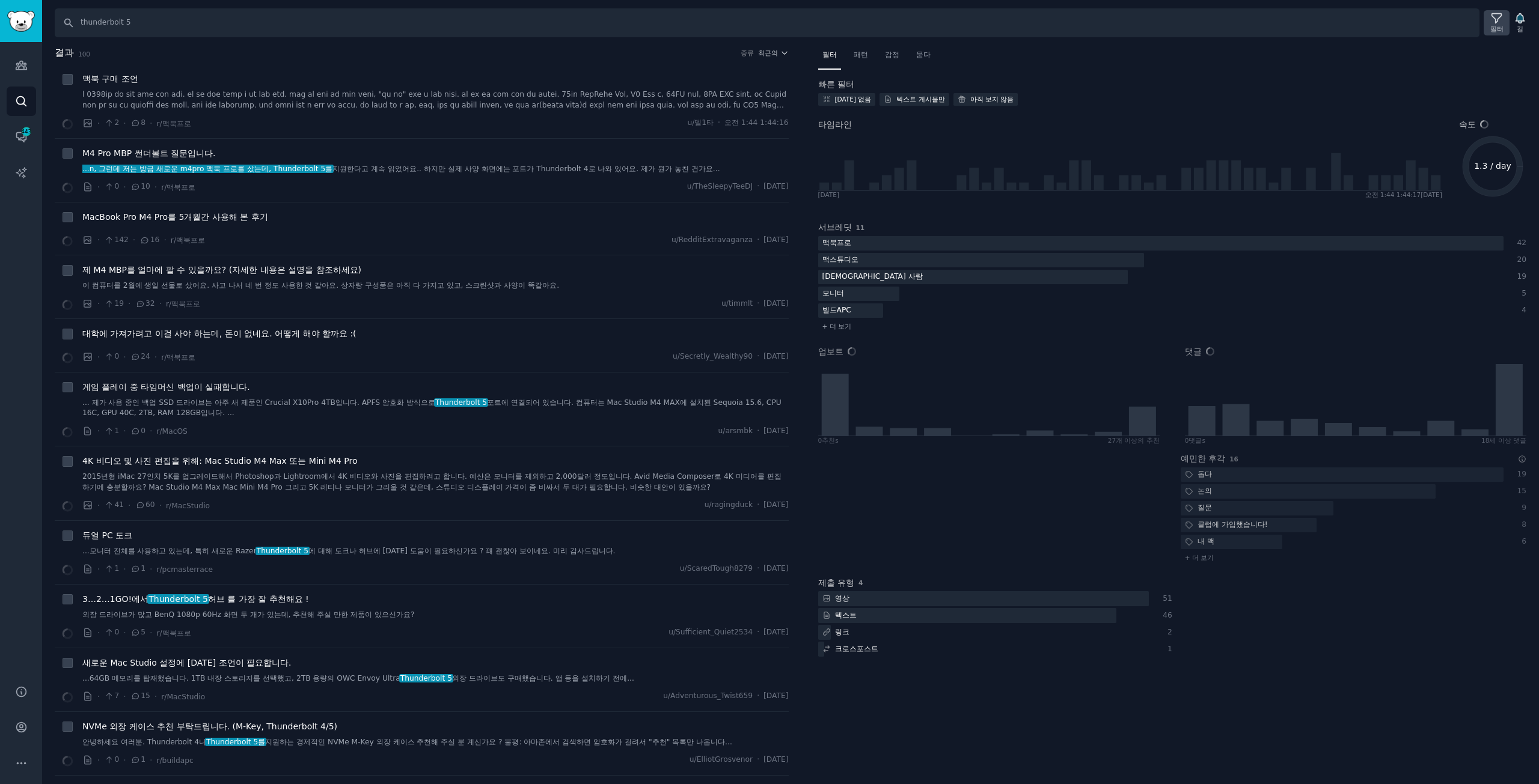
click at [1495, 18] on icon at bounding box center [1496, 18] width 9 height 9
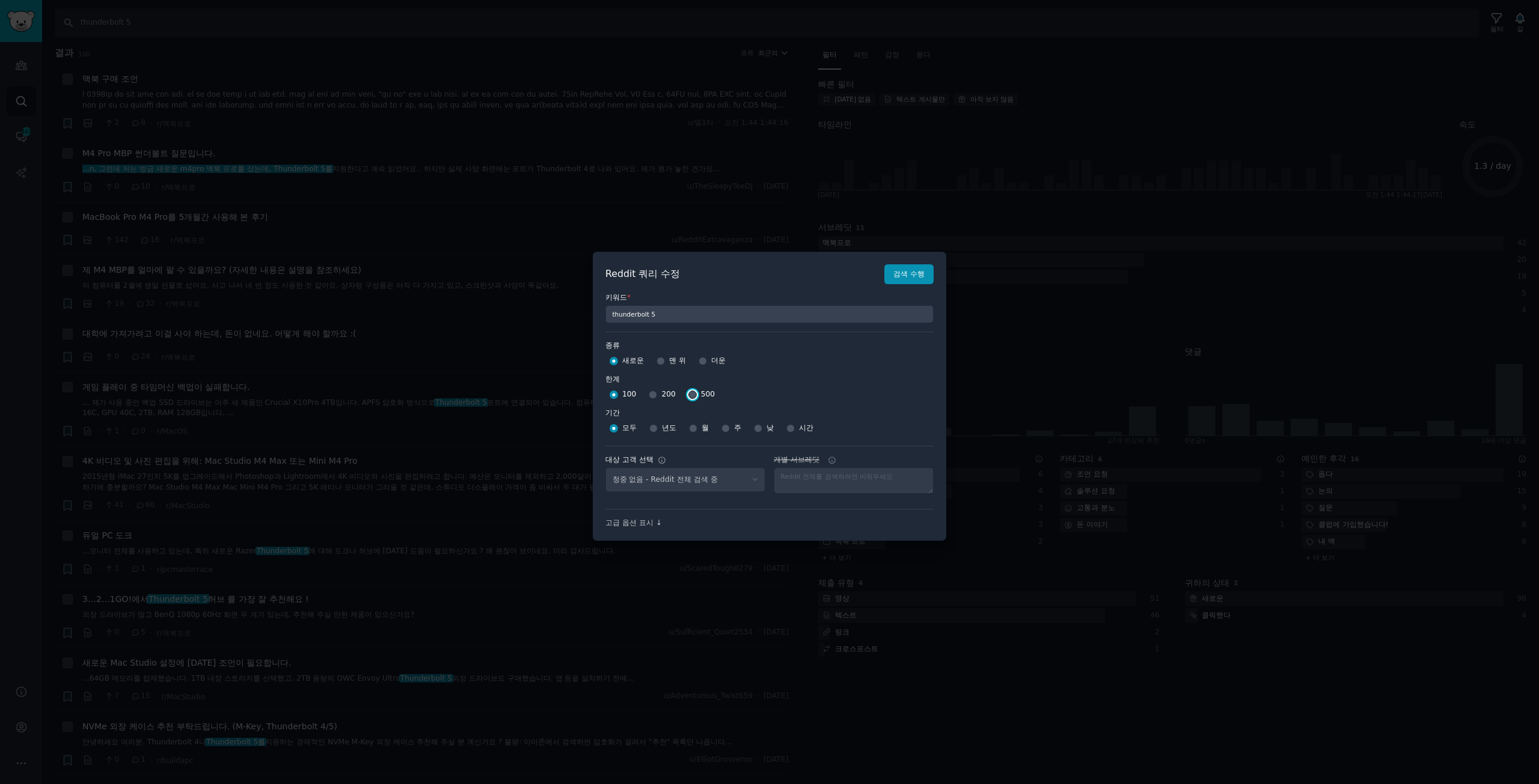
click at [688, 395] on input "500" at bounding box center [693, 395] width 8 height 8
radio input "true"
click at [924, 282] on button "검색 수행" at bounding box center [908, 274] width 50 height 20
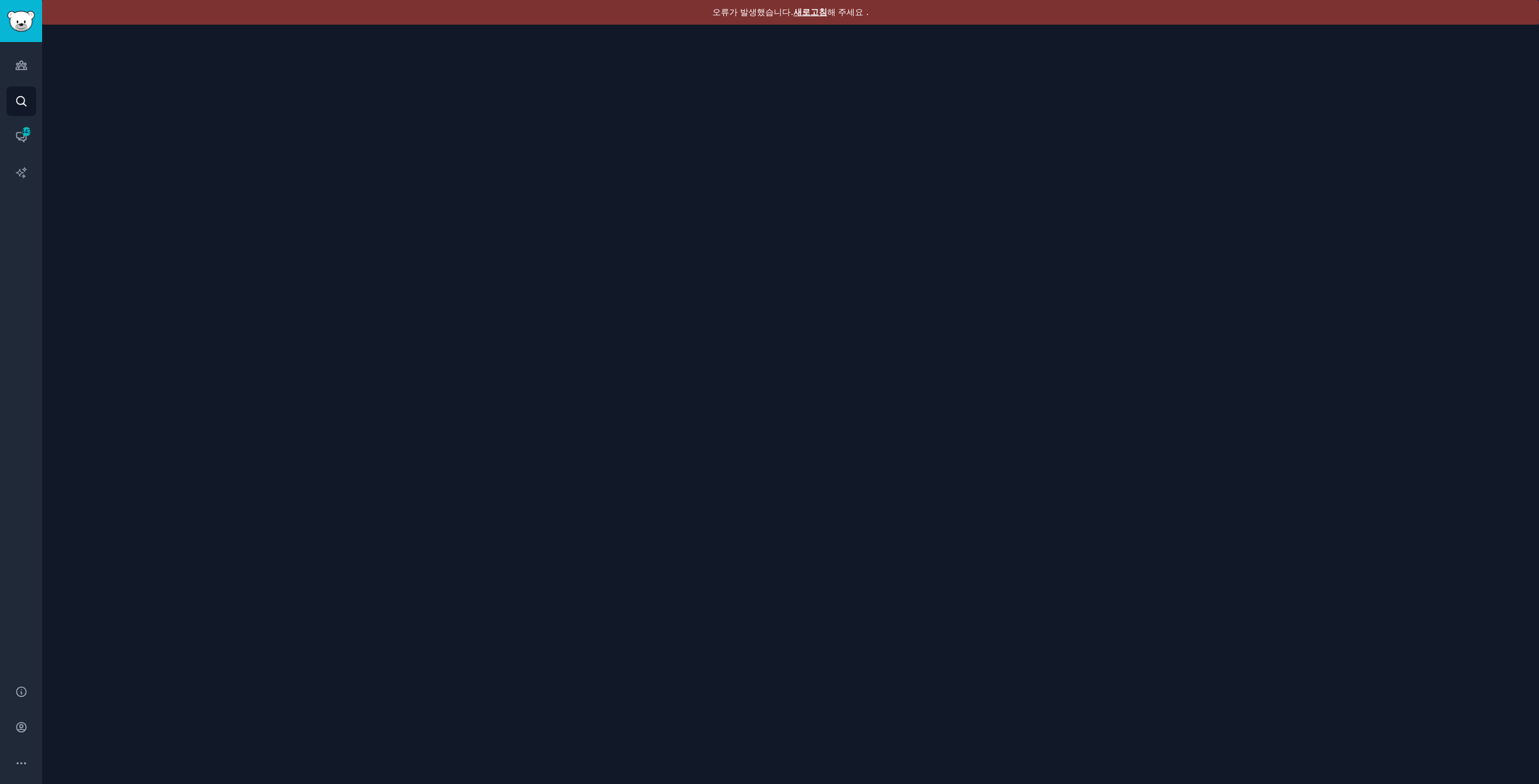
click at [805, 8] on font "새로고침" at bounding box center [810, 12] width 34 height 9
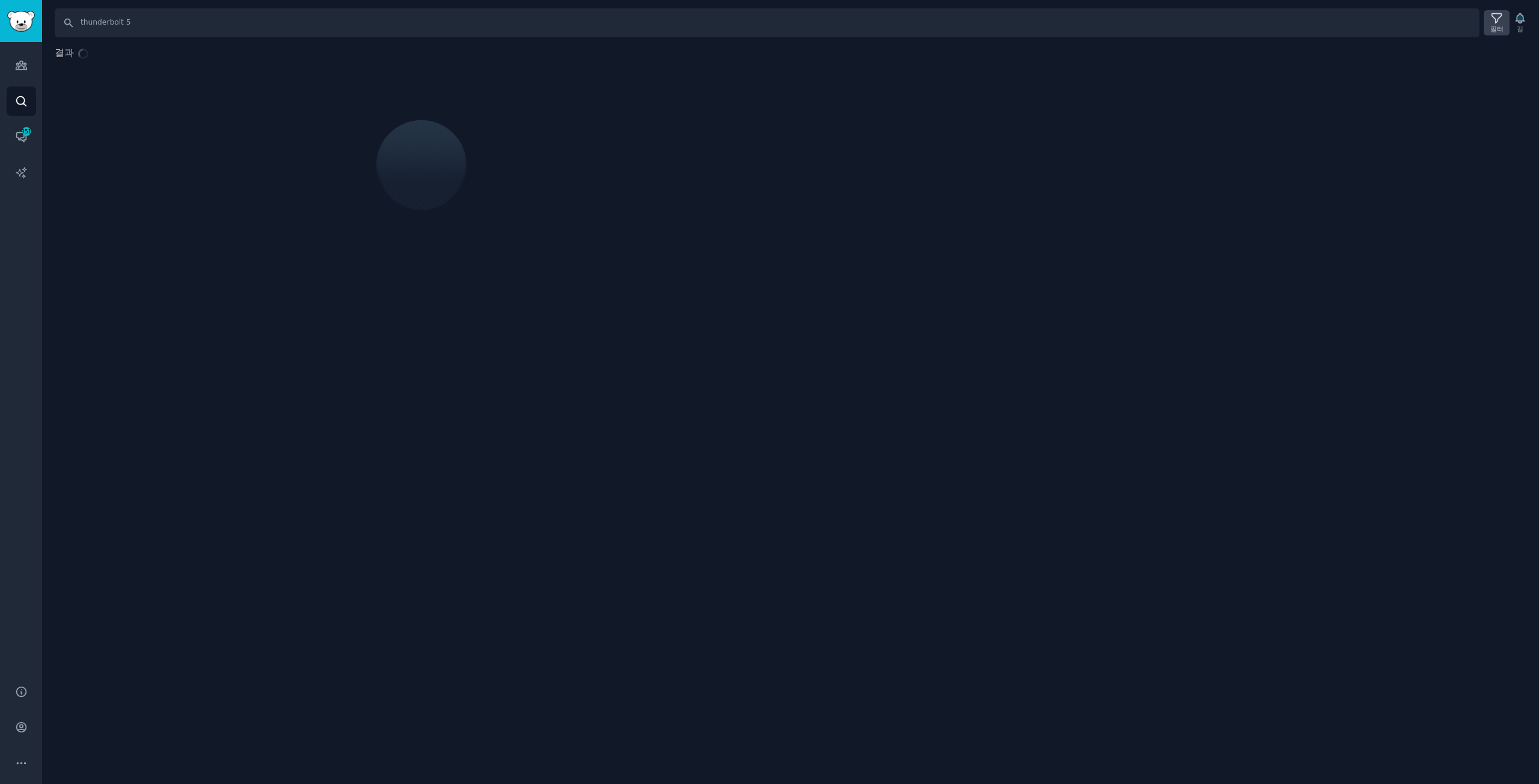
click at [1492, 18] on icon at bounding box center [1496, 18] width 13 height 13
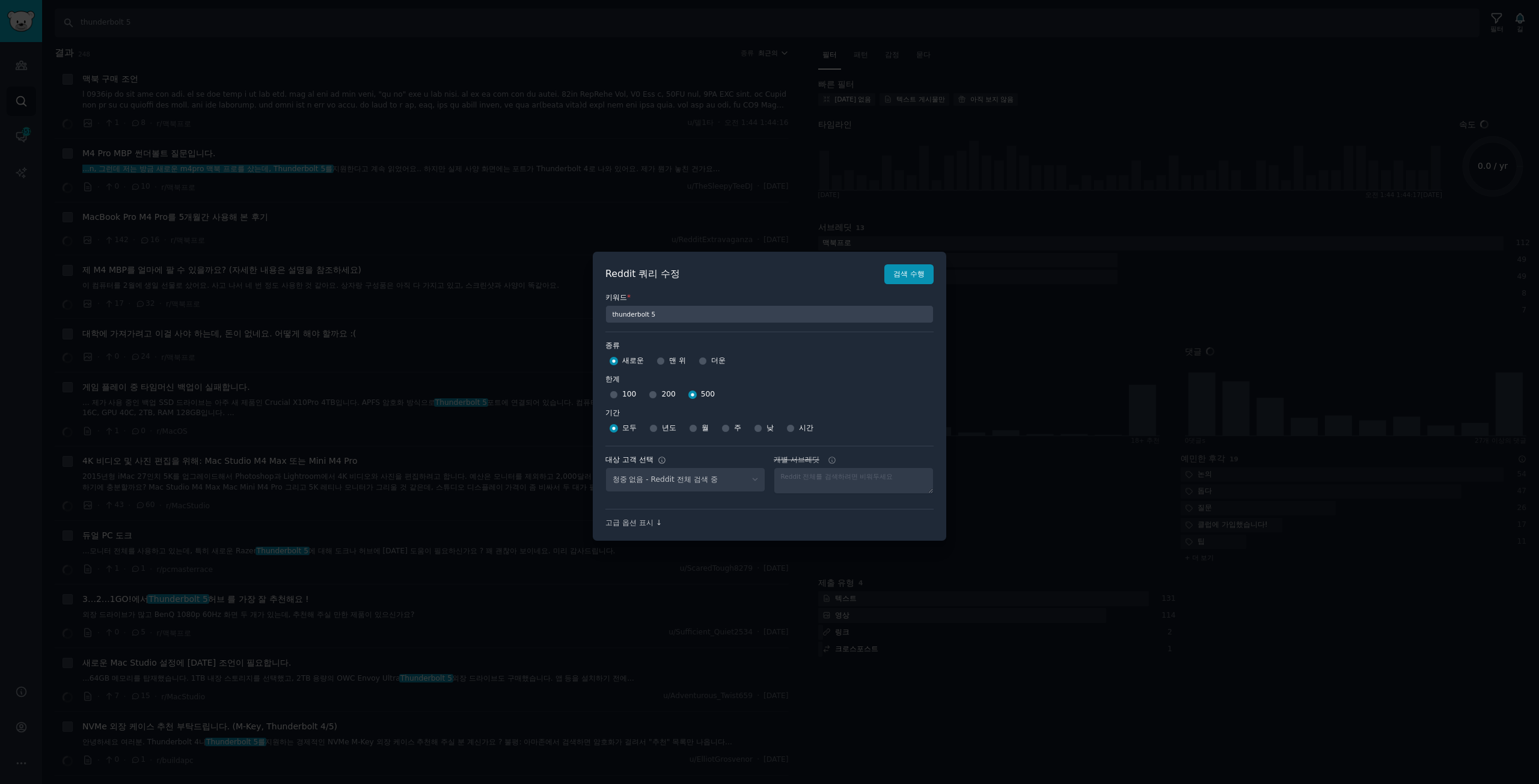
click at [1217, 175] on div at bounding box center [769, 392] width 1539 height 784
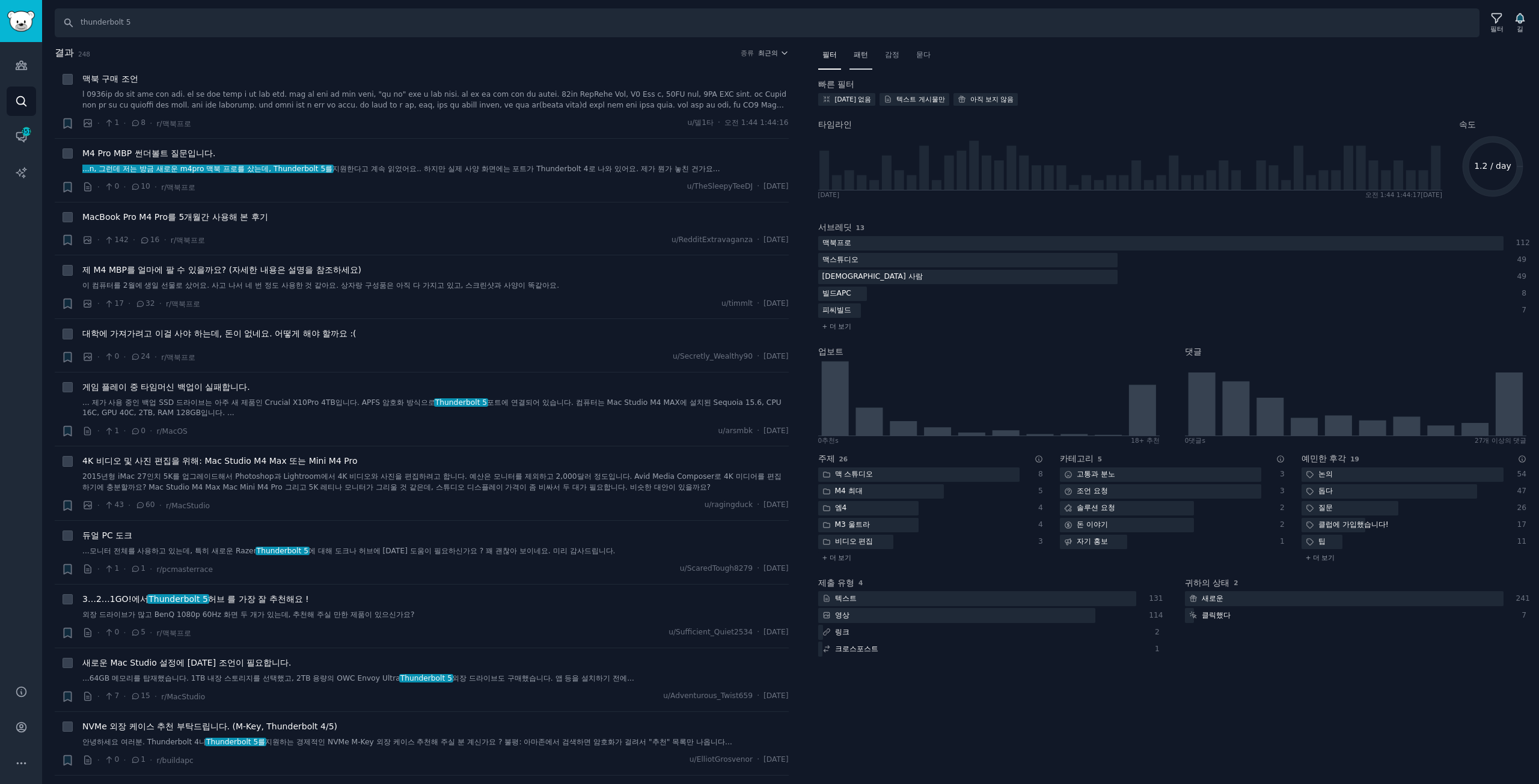
click at [858, 52] on font "패턴" at bounding box center [860, 55] width 14 height 8
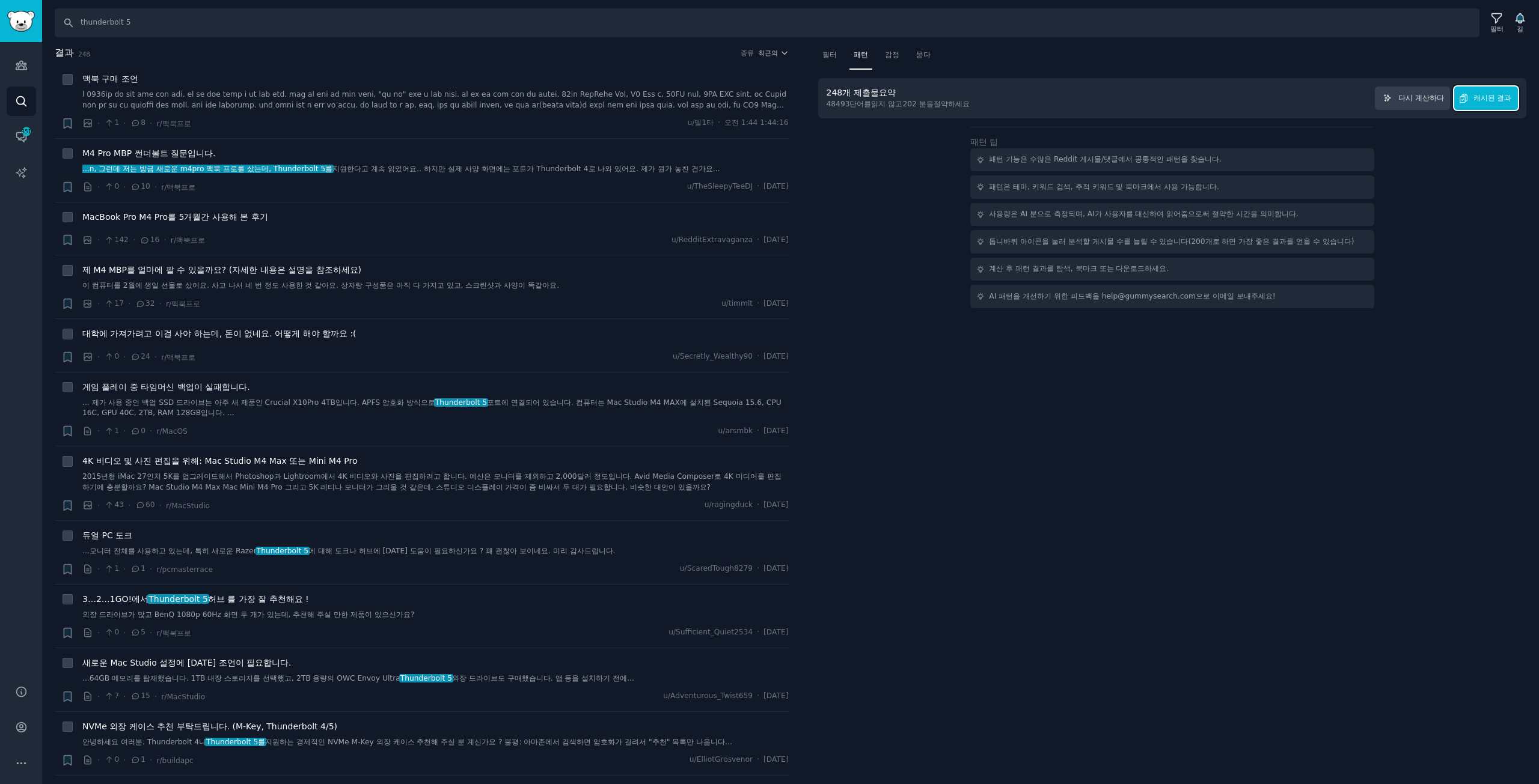
click at [1479, 94] on font "캐시된 결과" at bounding box center [1493, 98] width 39 height 8
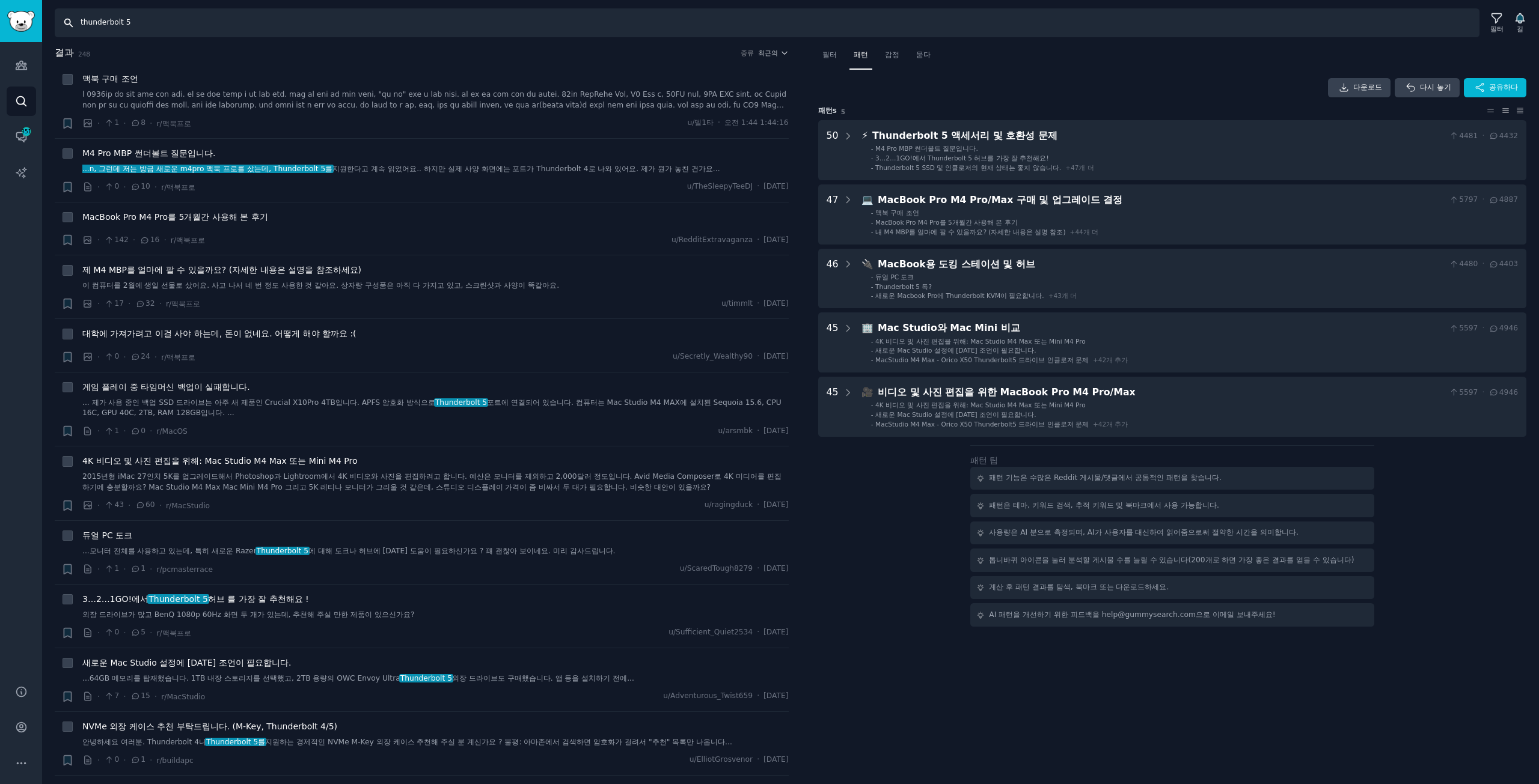
click at [202, 25] on input "thunderbolt 5" at bounding box center [767, 23] width 1425 height 29
type input "thunderbolt 5 monitor"
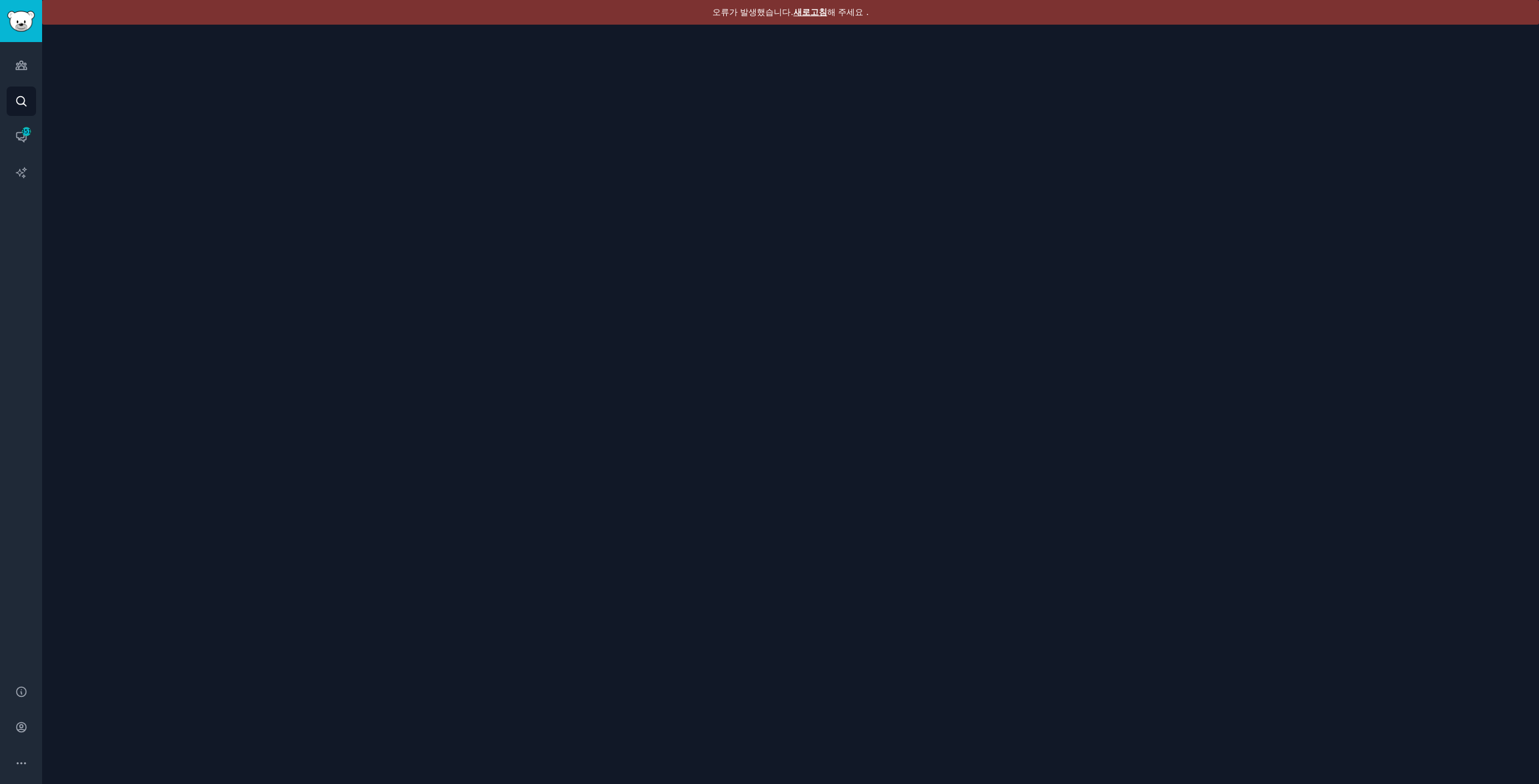
click at [815, 8] on font "새로고침" at bounding box center [810, 12] width 34 height 9
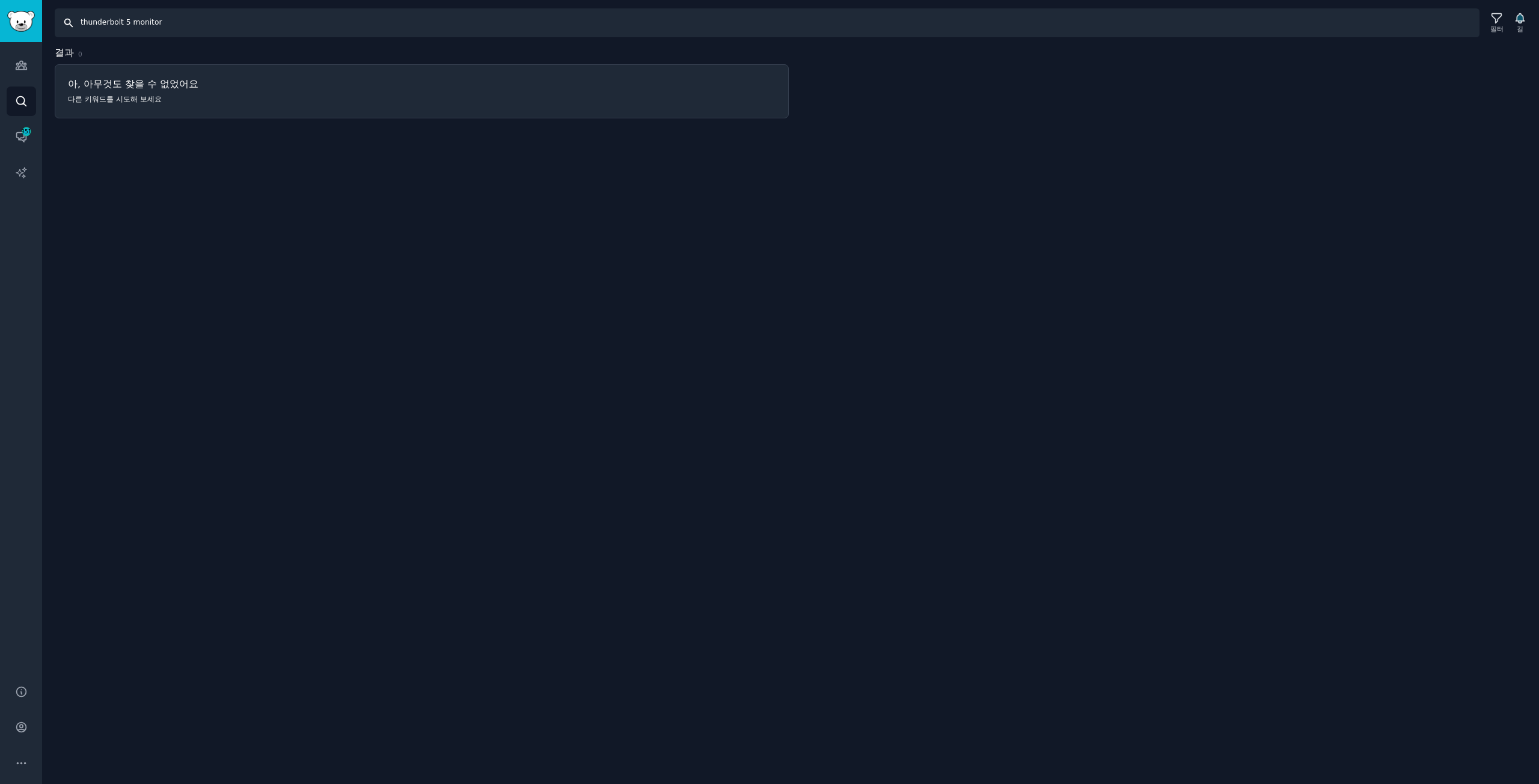
click at [193, 26] on input "thunderbolt 5 monitor" at bounding box center [767, 23] width 1425 height 29
type input "thunderbolt 5 AND moniotr"
